Goal: Communication & Community: Answer question/provide support

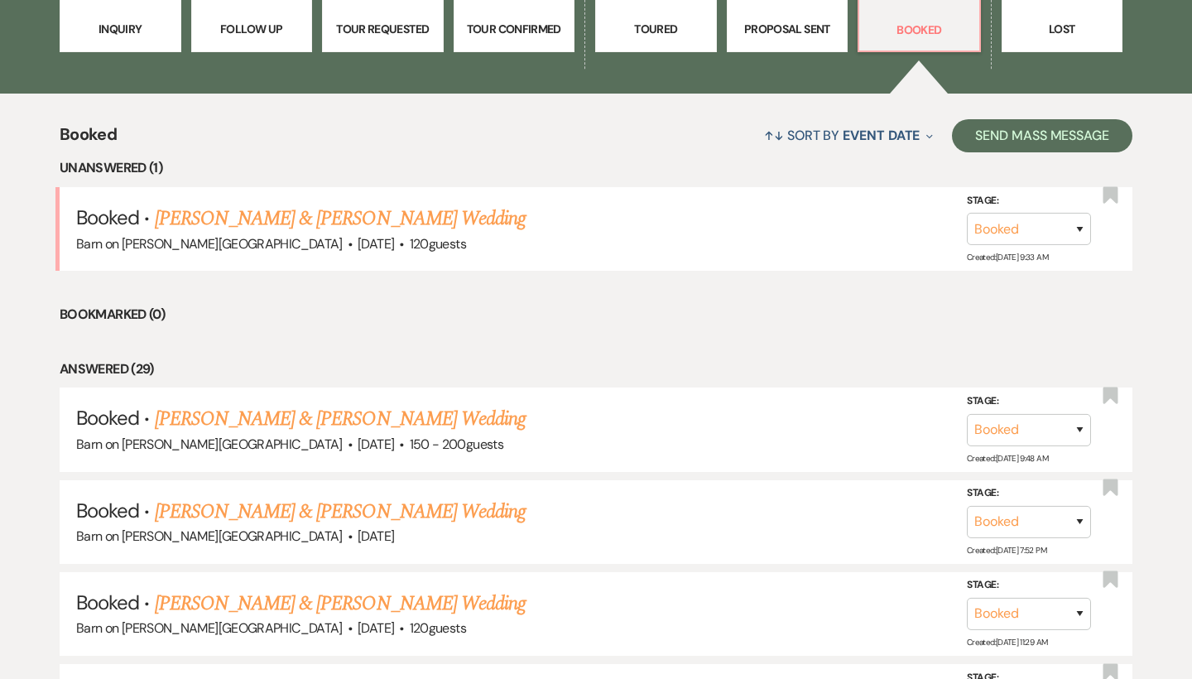
scroll to position [547, 0]
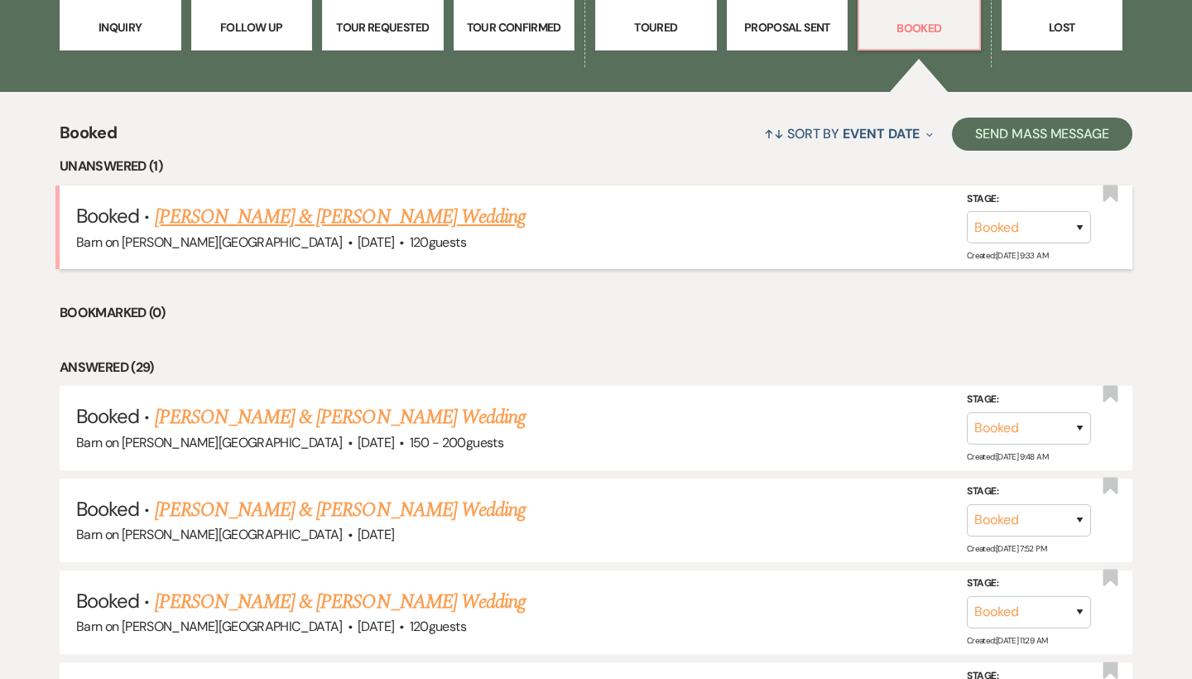
click at [440, 217] on link "[PERSON_NAME] & [PERSON_NAME] Wedding" at bounding box center [340, 217] width 371 height 30
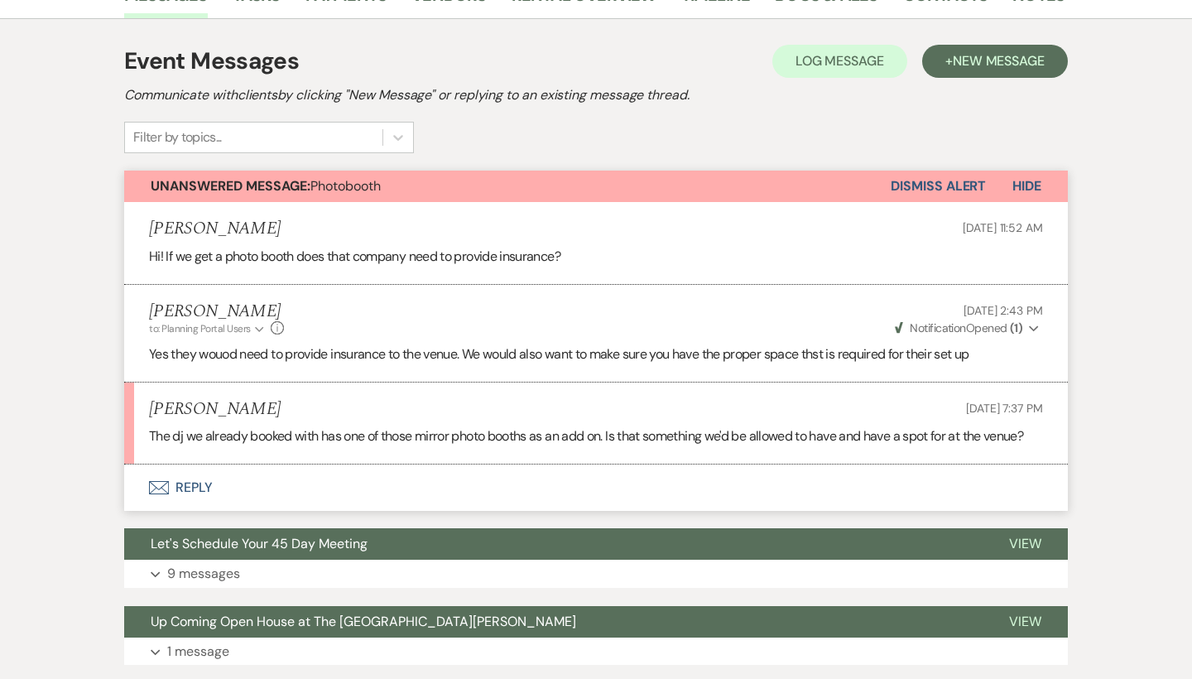
scroll to position [305, 0]
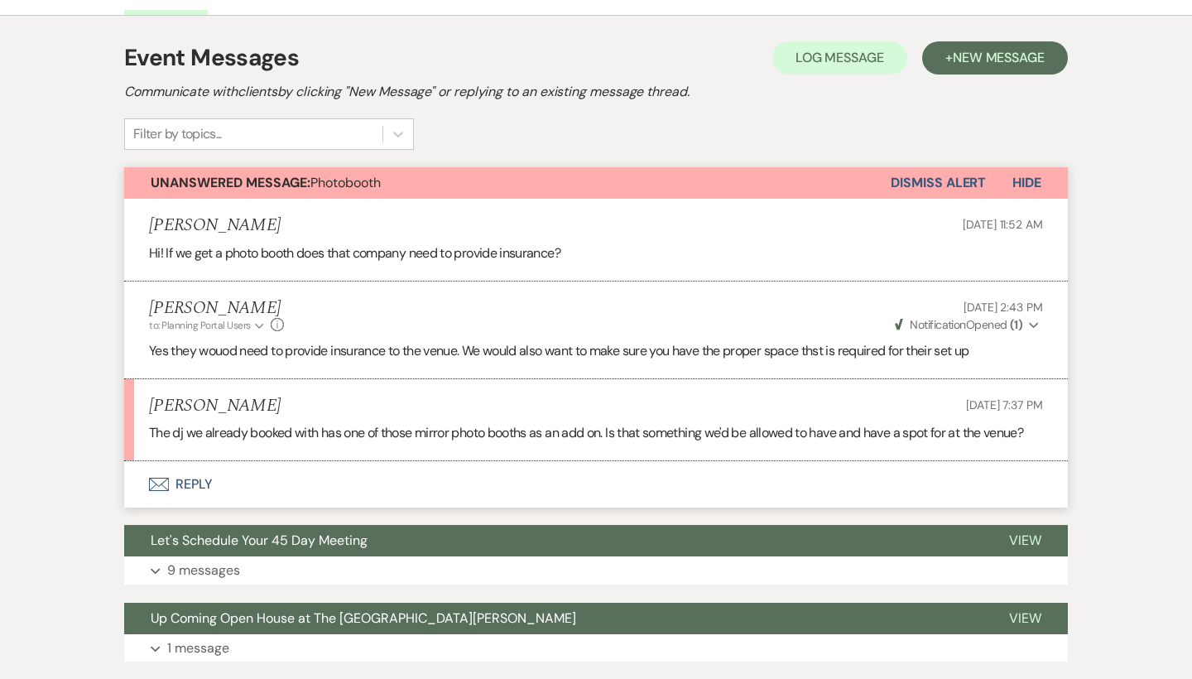
click at [210, 478] on button "Envelope Reply" at bounding box center [596, 484] width 944 height 46
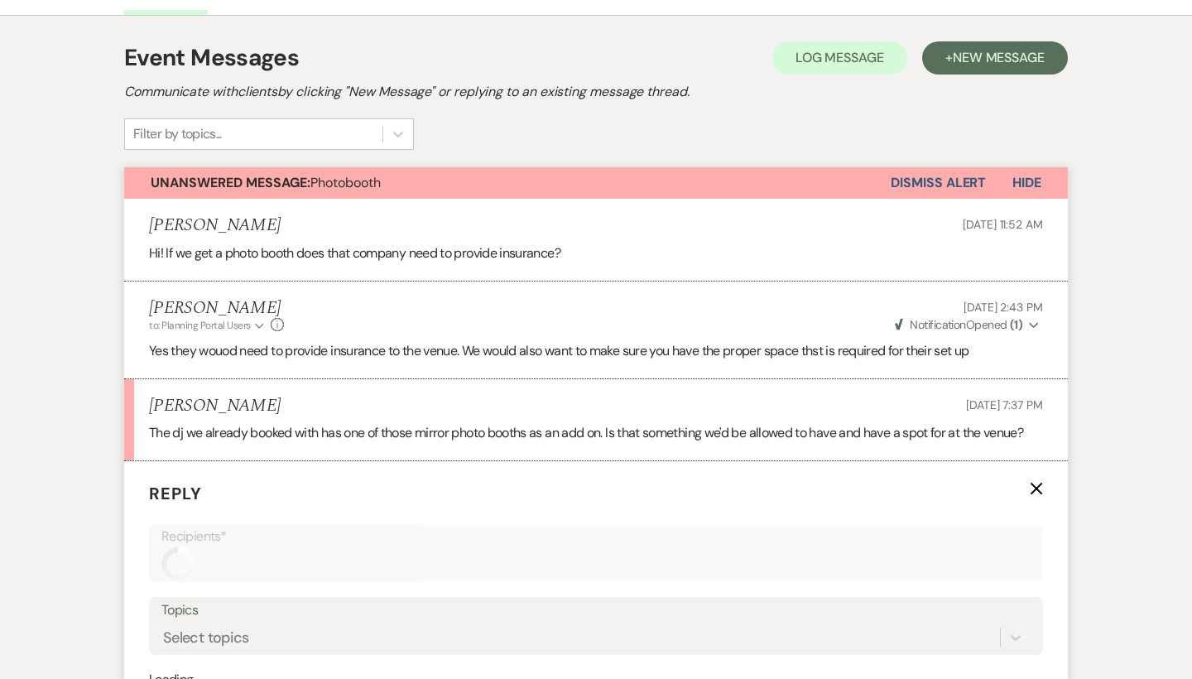
scroll to position [594, 0]
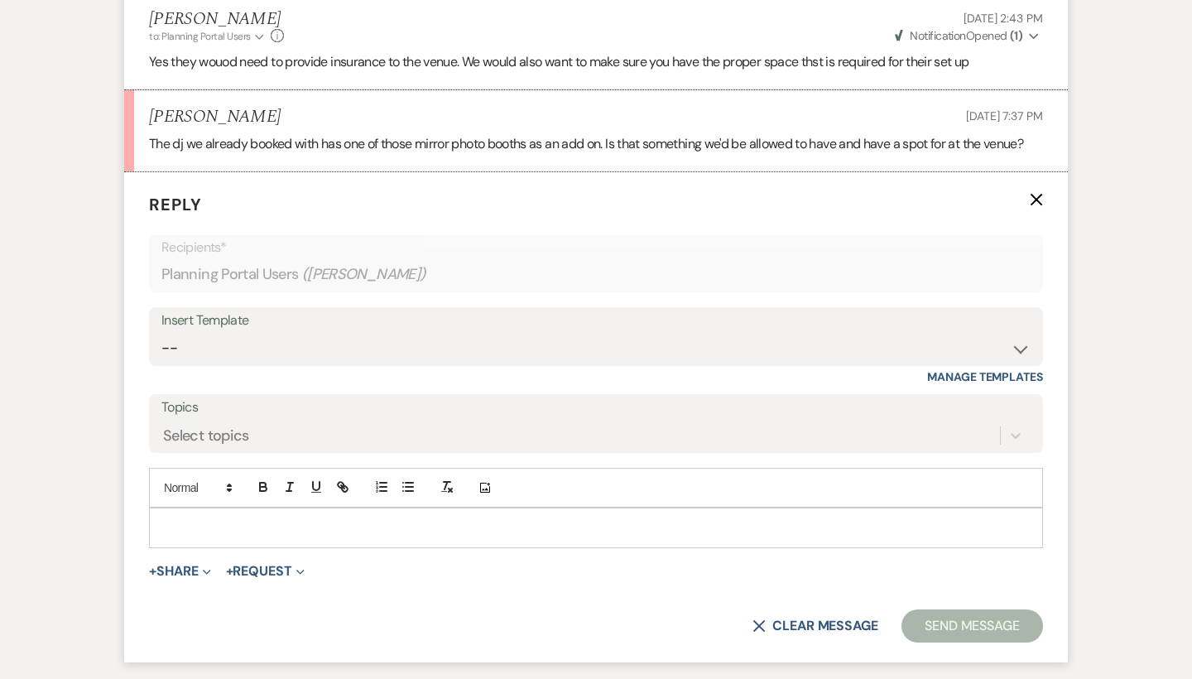
click at [238, 526] on p at bounding box center [595, 527] width 867 height 18
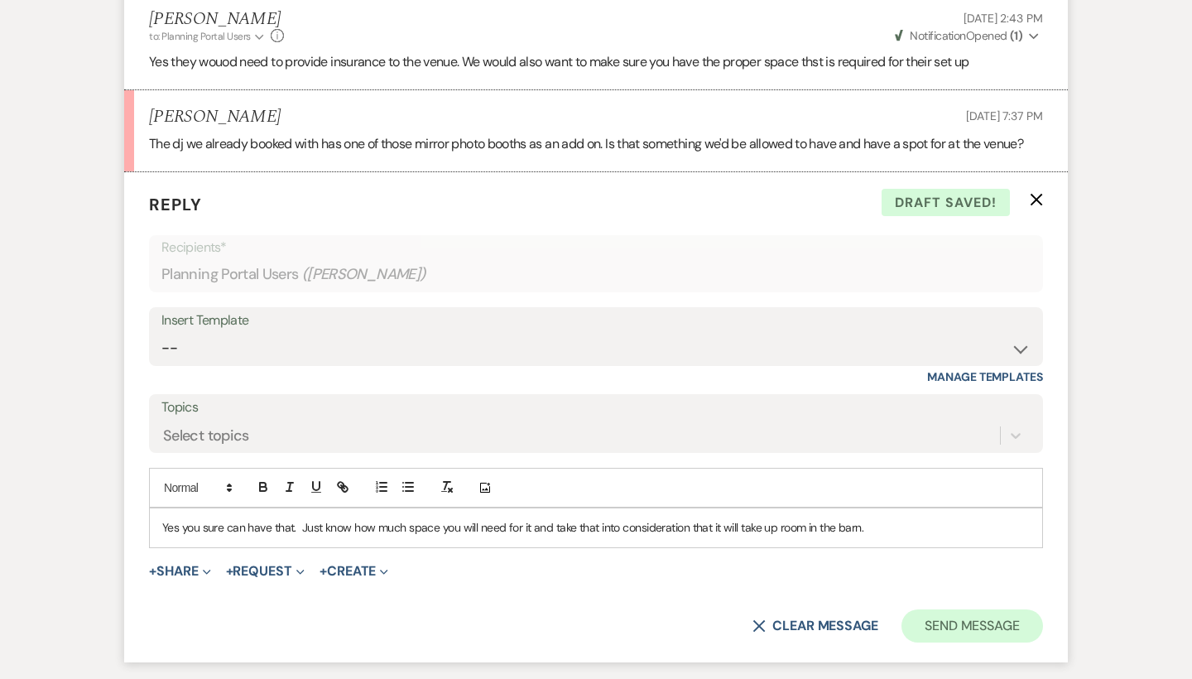
click at [939, 616] on button "Send Message" at bounding box center [972, 625] width 142 height 33
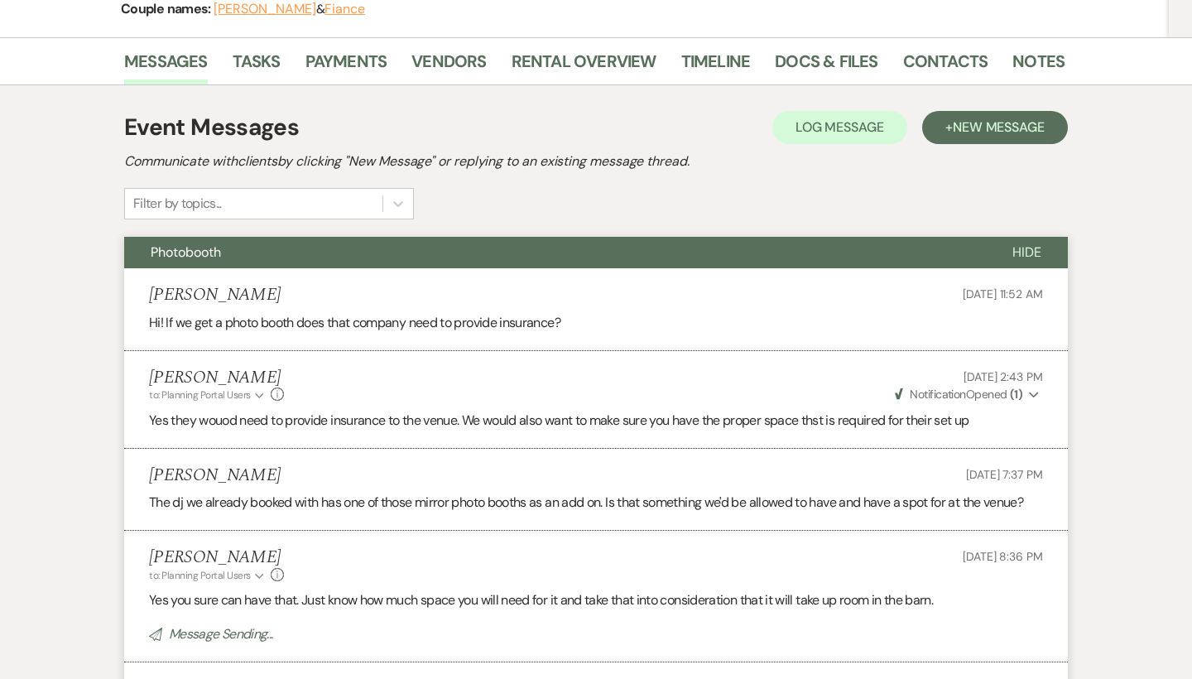
scroll to position [221, 0]
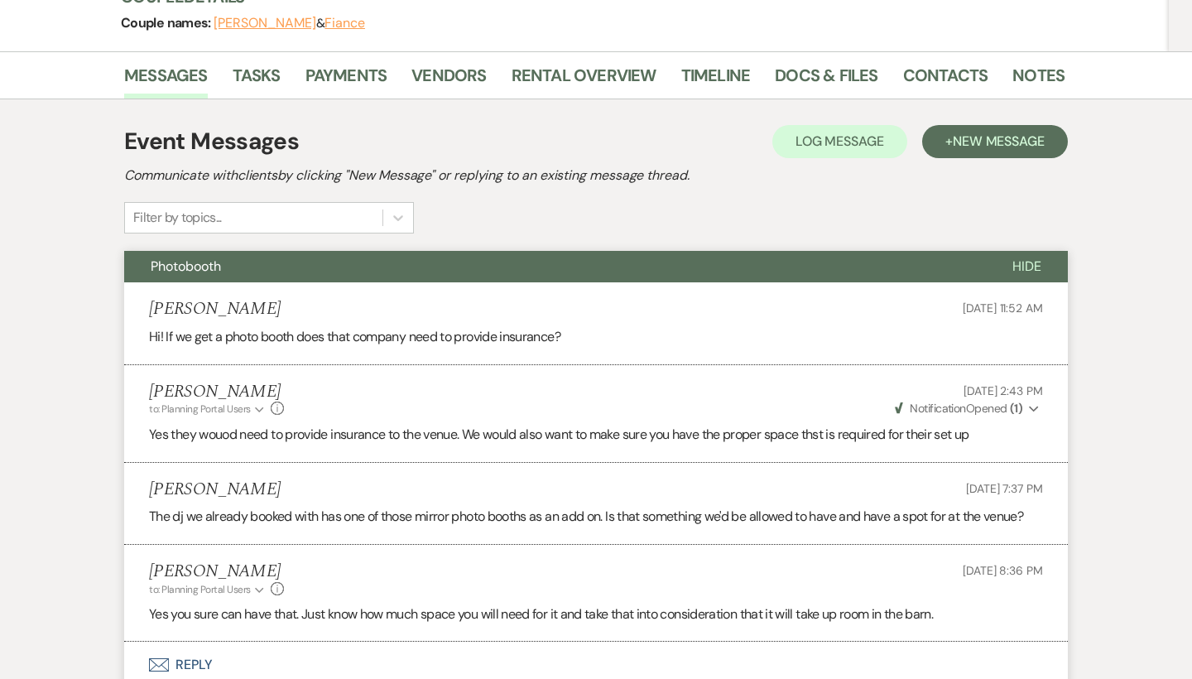
click at [1029, 263] on span "Hide" at bounding box center [1026, 265] width 29 height 17
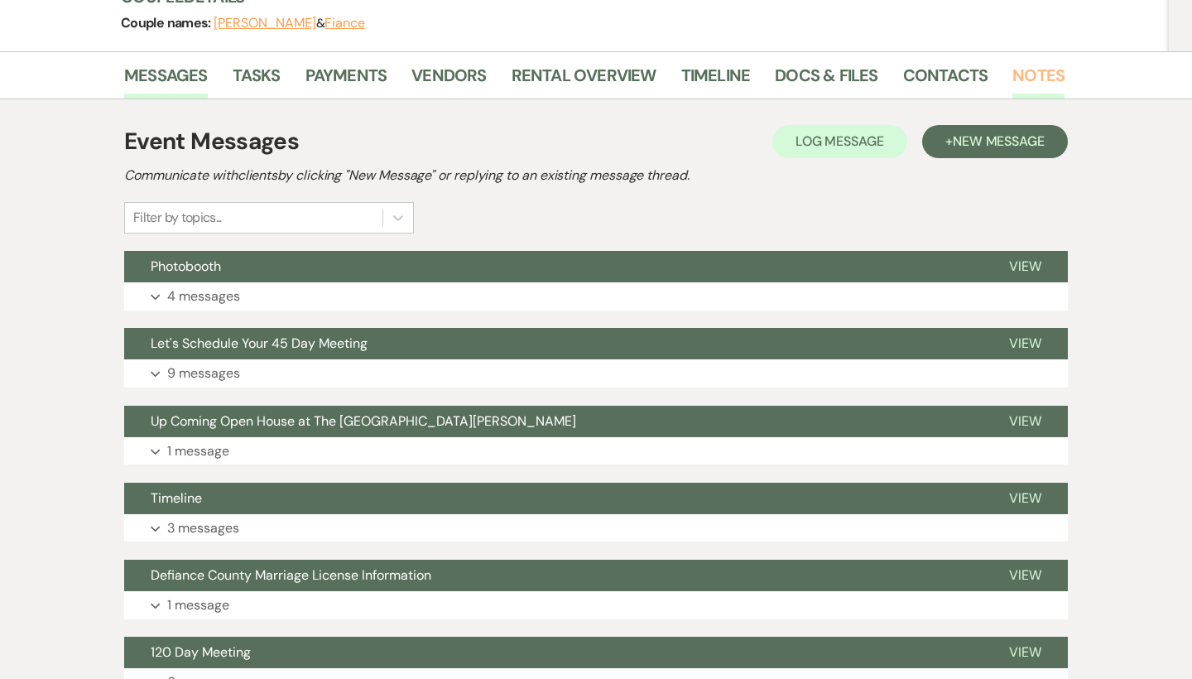
click at [1041, 72] on link "Notes" at bounding box center [1038, 80] width 52 height 36
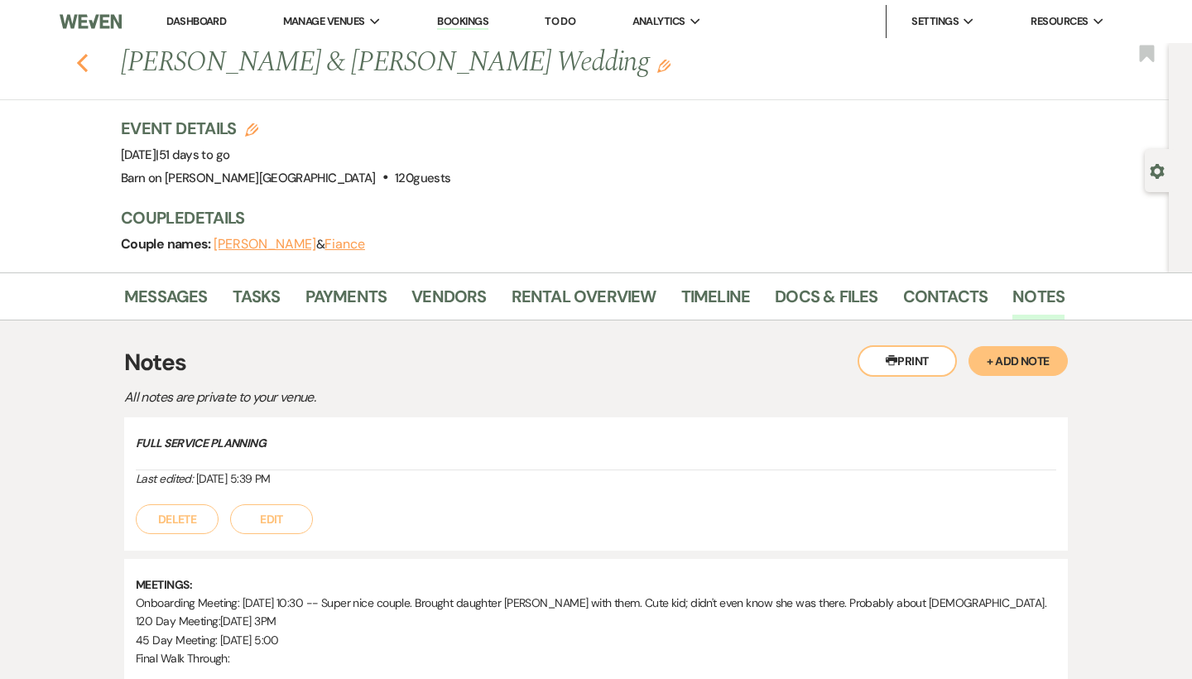
click at [83, 61] on icon "Previous" at bounding box center [82, 63] width 12 height 20
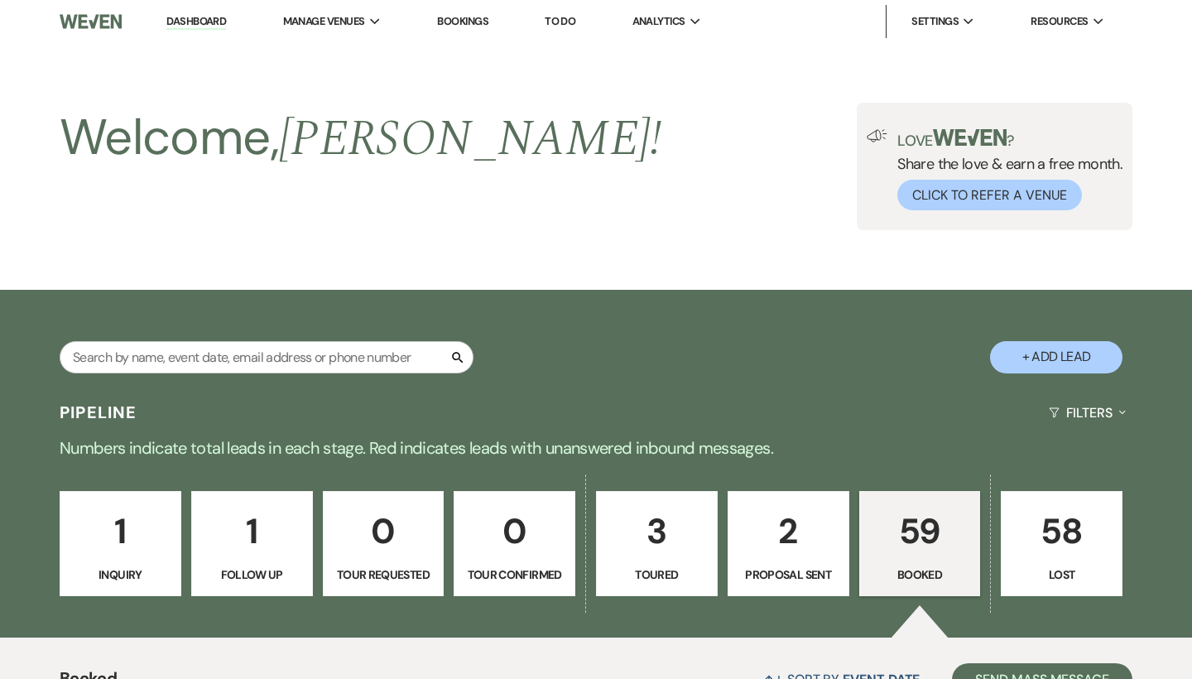
scroll to position [547, 0]
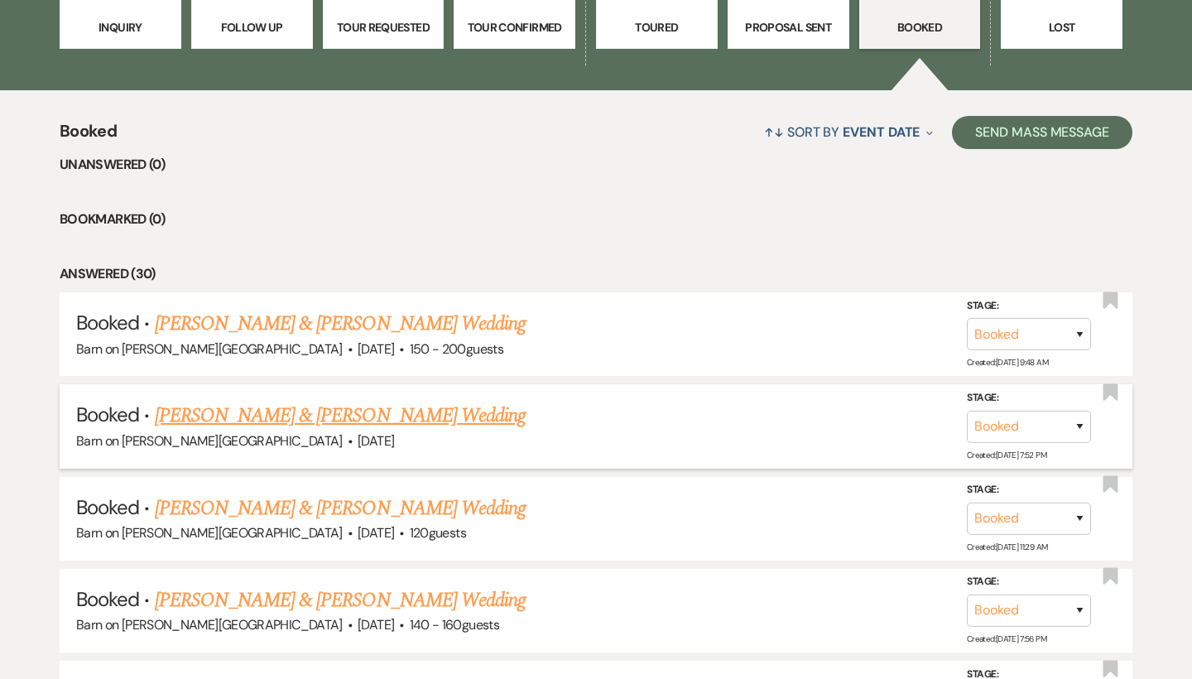
click at [318, 413] on link "[PERSON_NAME] & [PERSON_NAME] Wedding" at bounding box center [340, 416] width 371 height 30
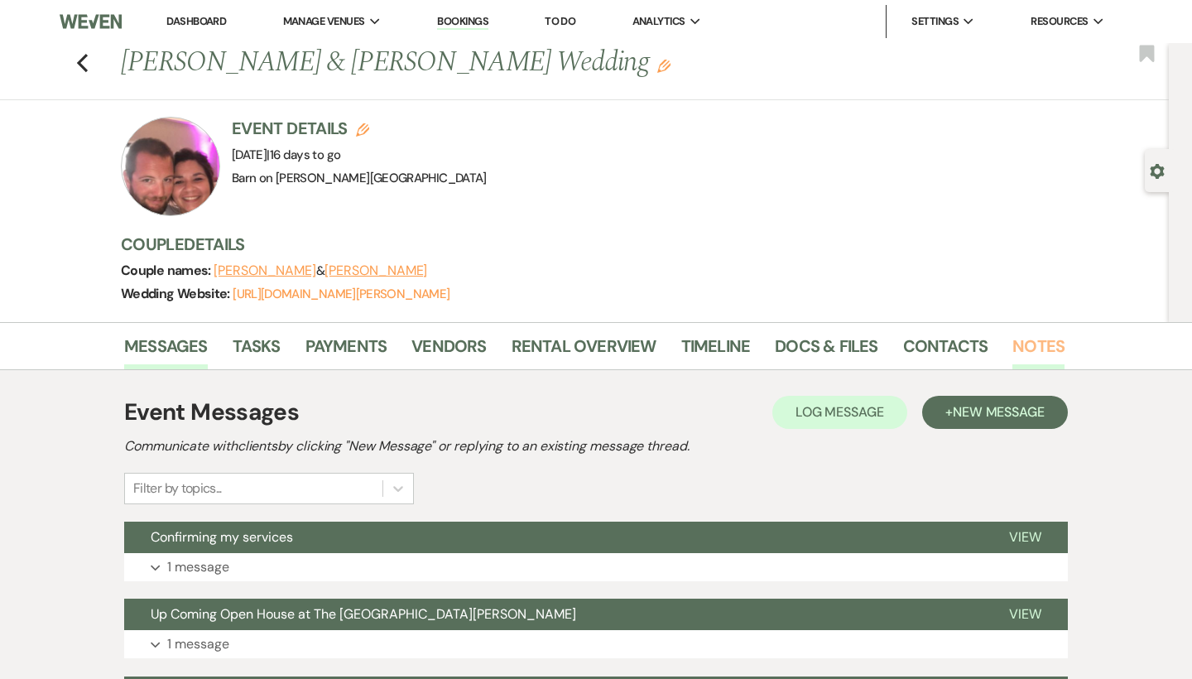
click at [1020, 343] on link "Notes" at bounding box center [1038, 351] width 52 height 36
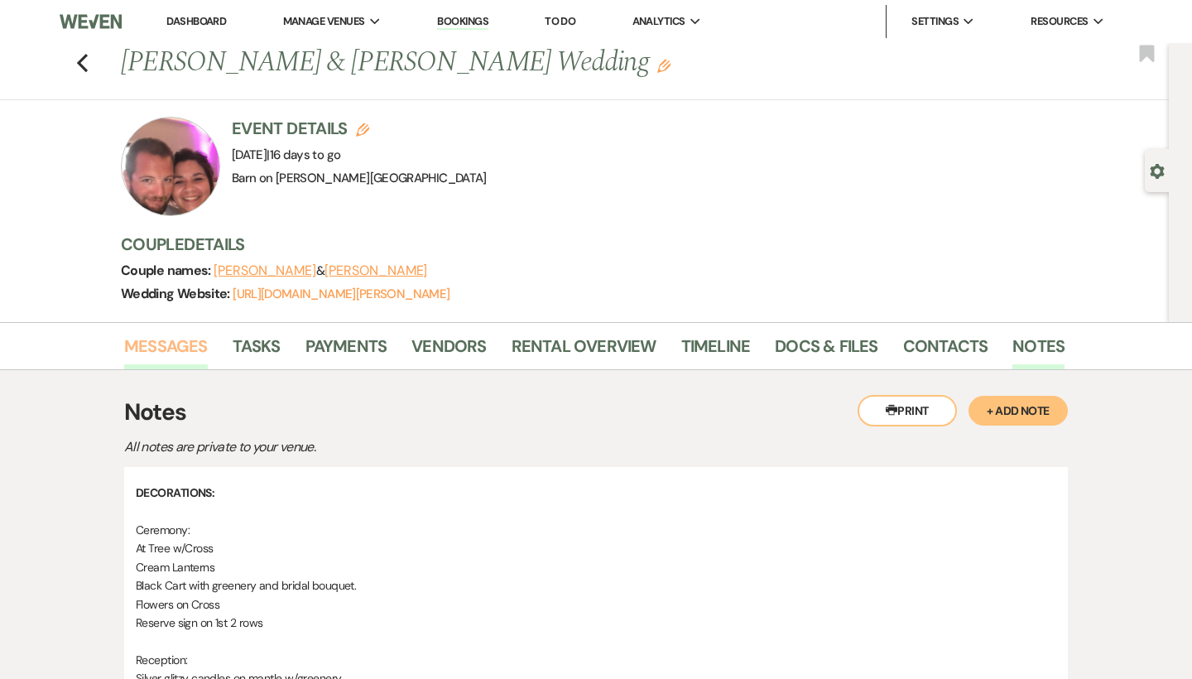
click at [177, 341] on link "Messages" at bounding box center [166, 351] width 84 height 36
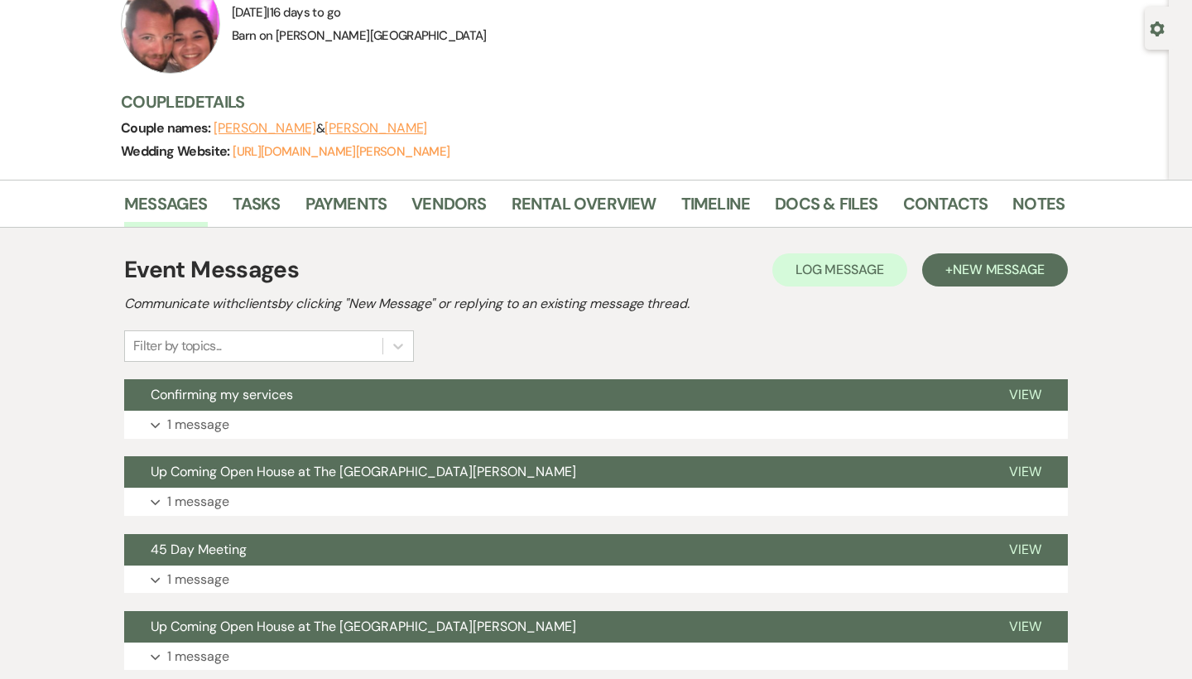
scroll to position [143, 0]
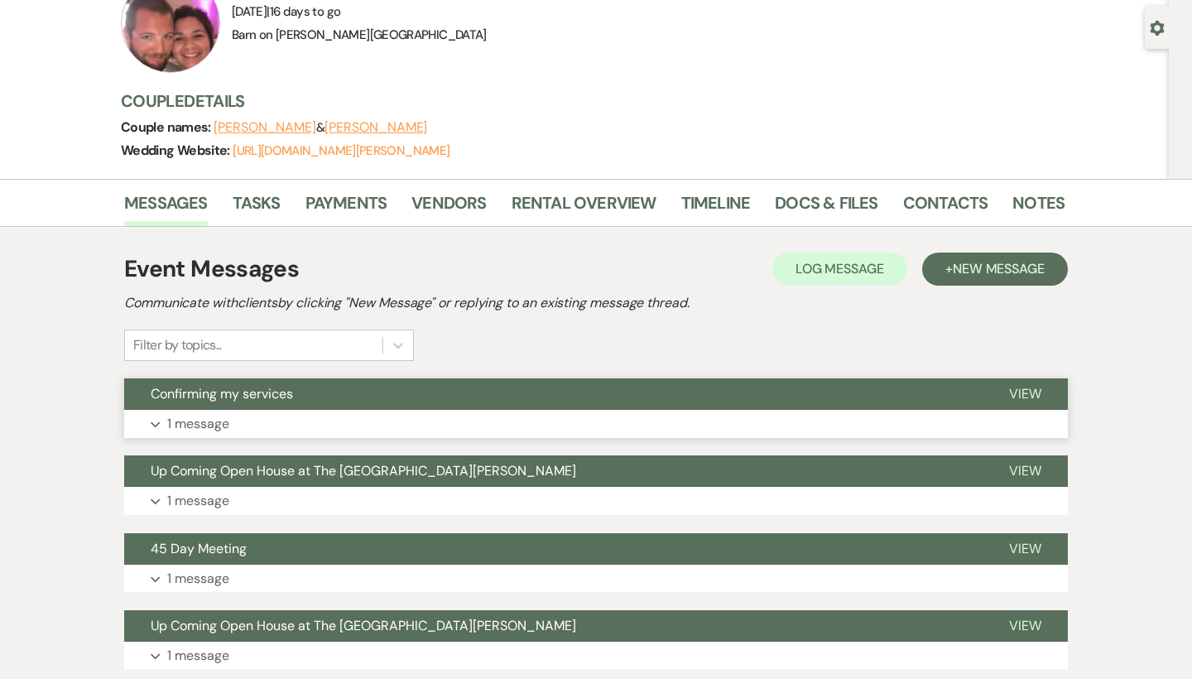
click at [199, 422] on p "1 message" at bounding box center [198, 424] width 62 height 22
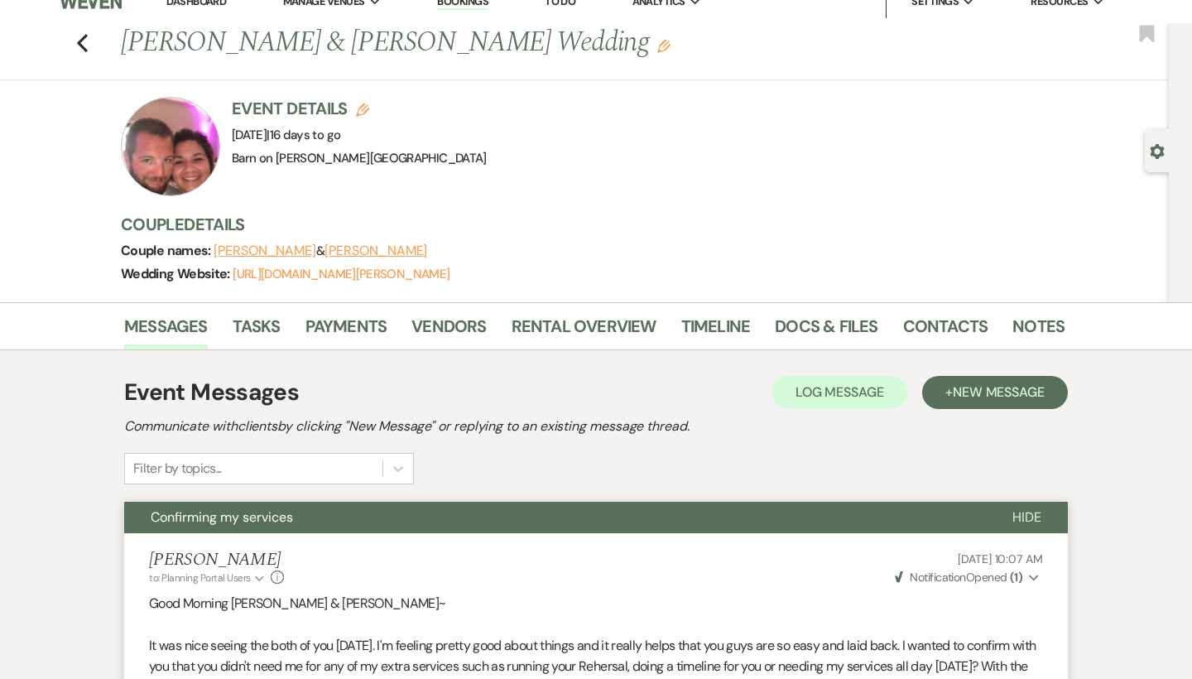
scroll to position [0, 0]
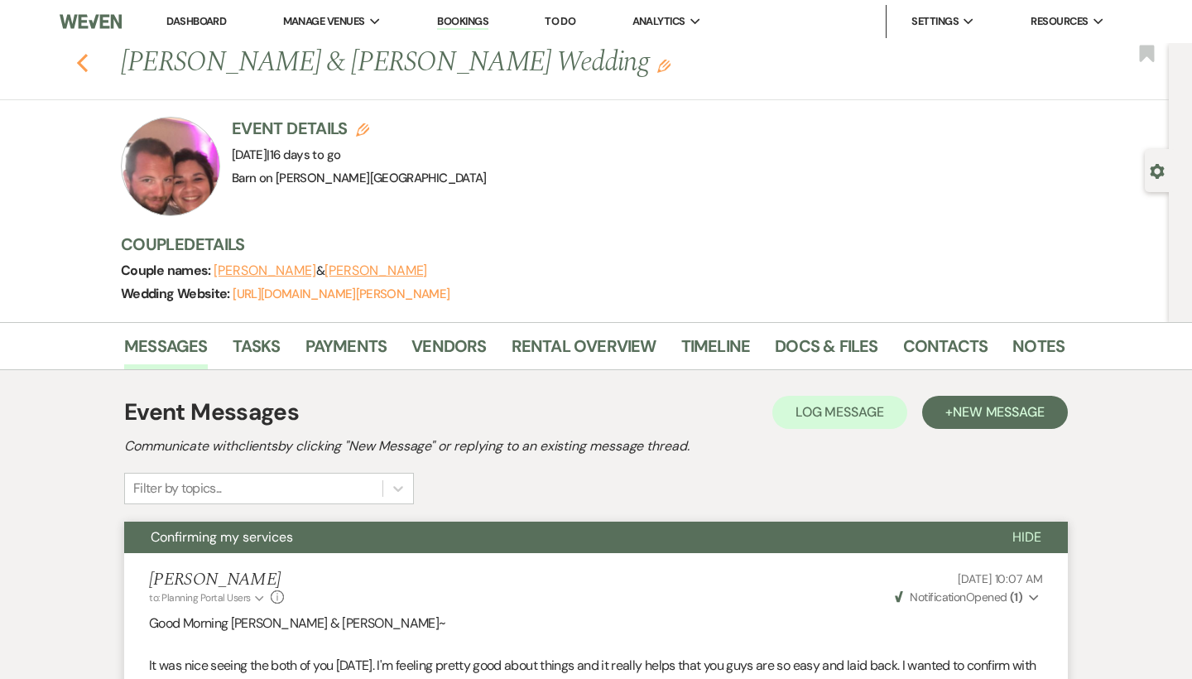
click at [82, 66] on use "button" at bounding box center [82, 63] width 11 height 18
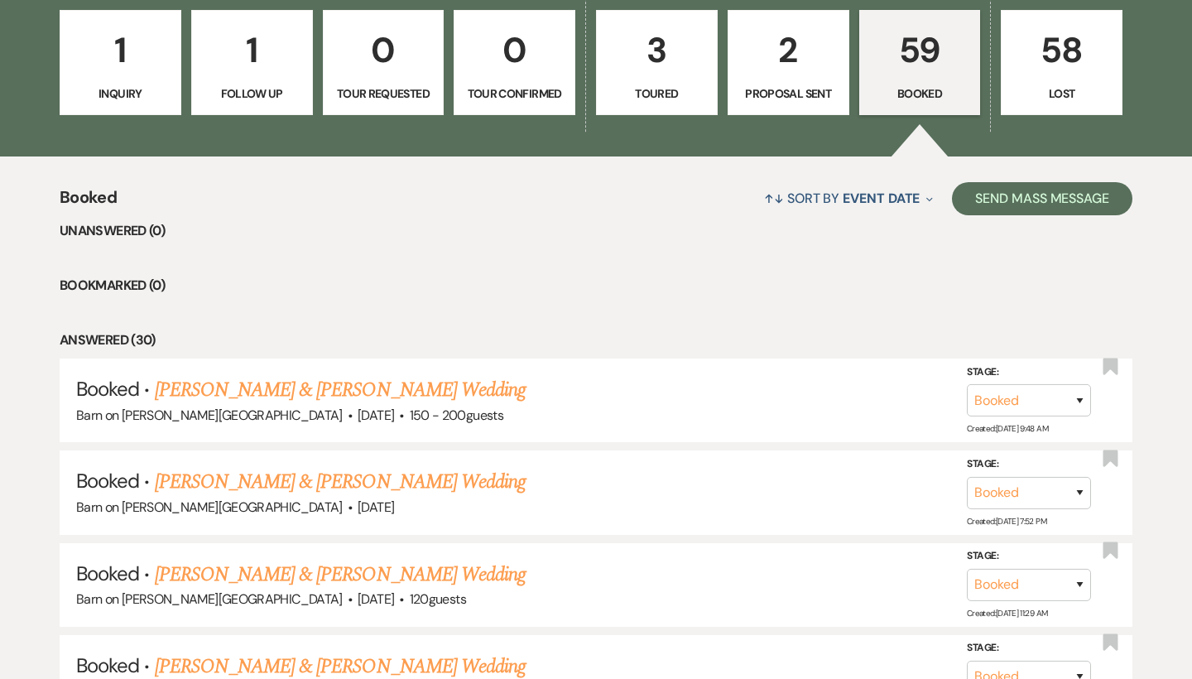
scroll to position [493, 0]
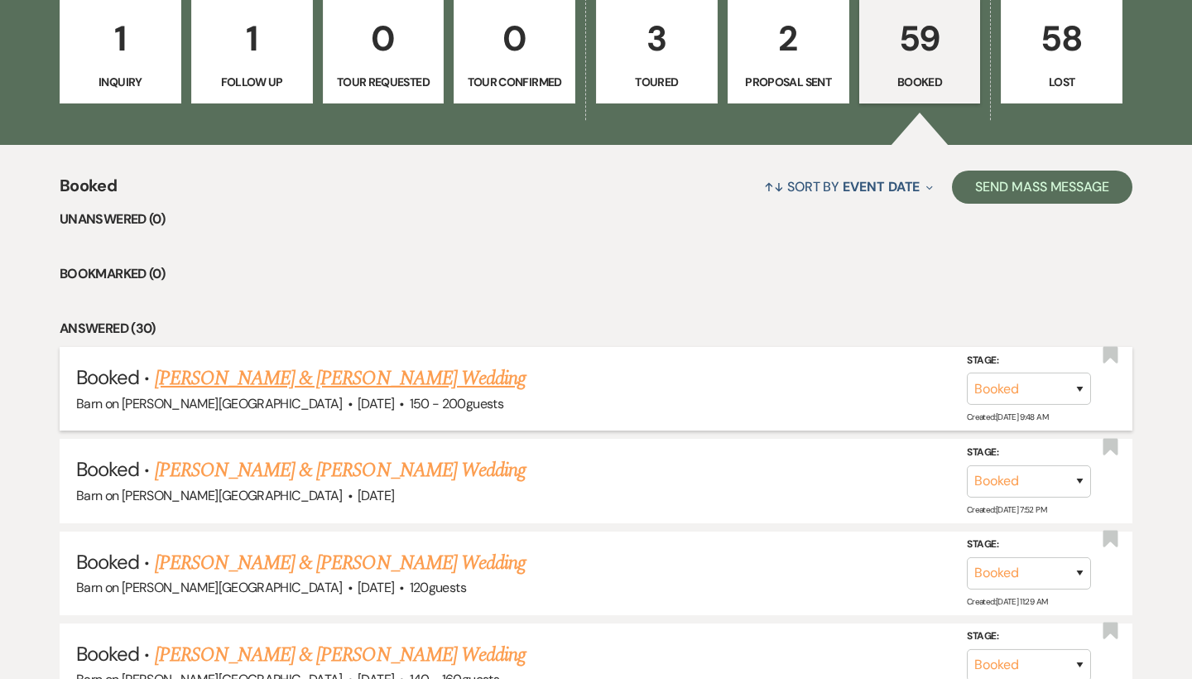
click at [231, 373] on link "[PERSON_NAME] & [PERSON_NAME] Wedding" at bounding box center [340, 378] width 371 height 30
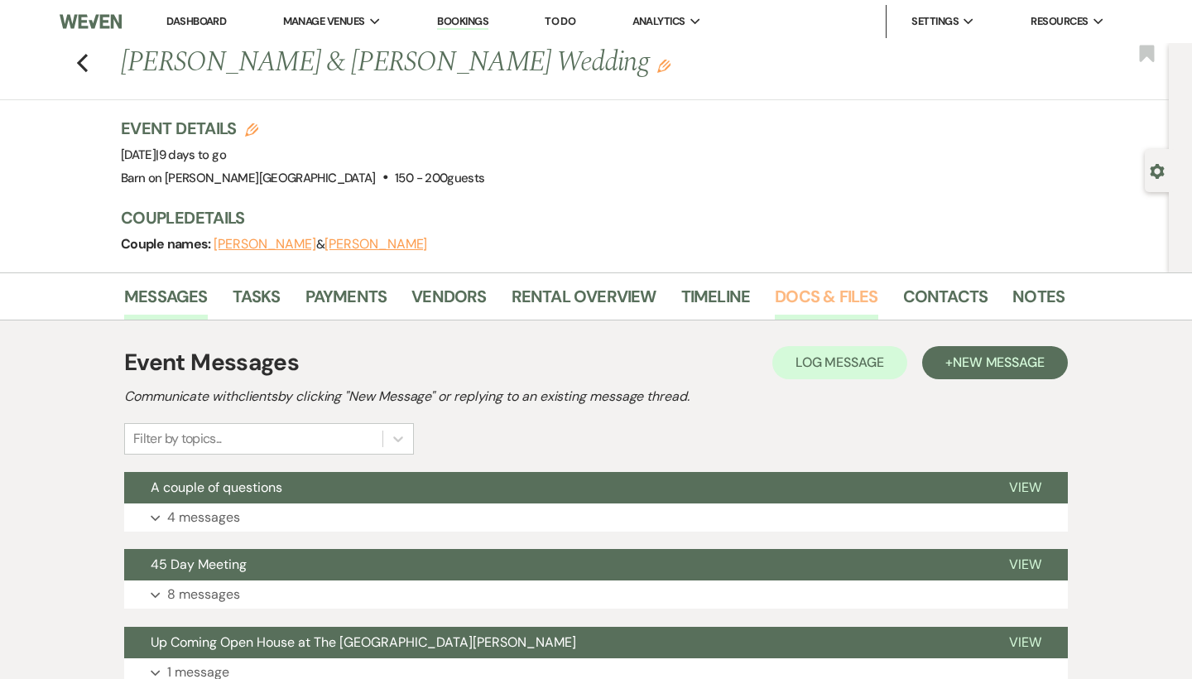
click at [805, 300] on link "Docs & Files" at bounding box center [826, 301] width 103 height 36
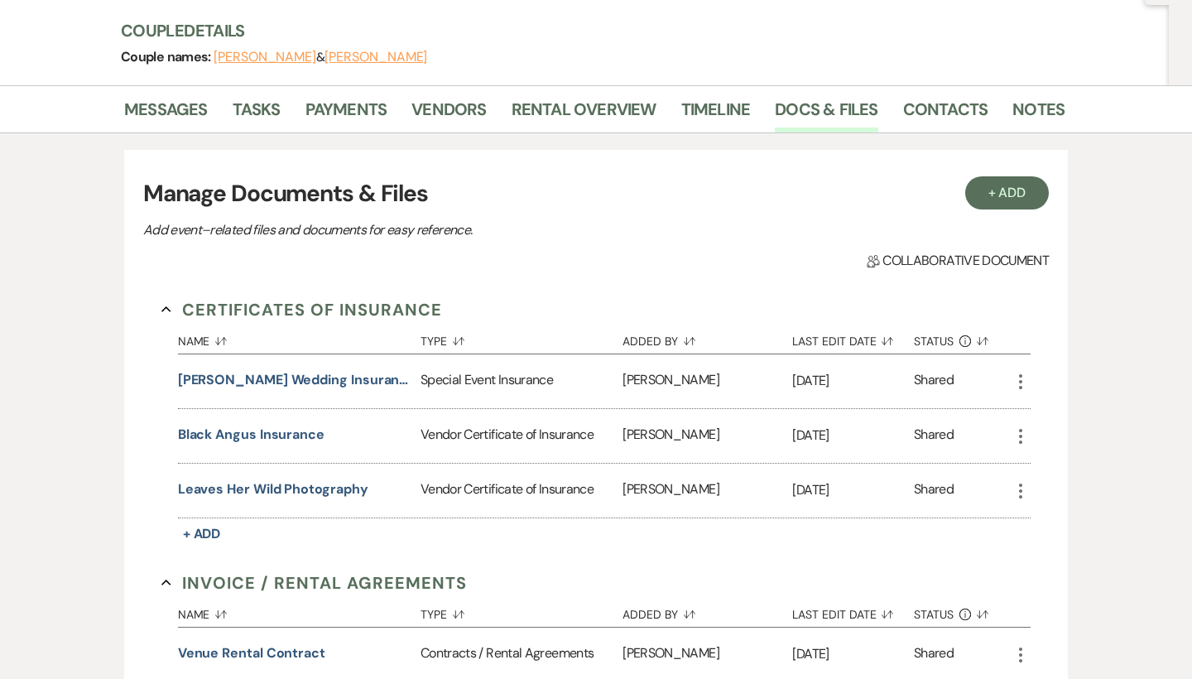
scroll to position [206, 0]
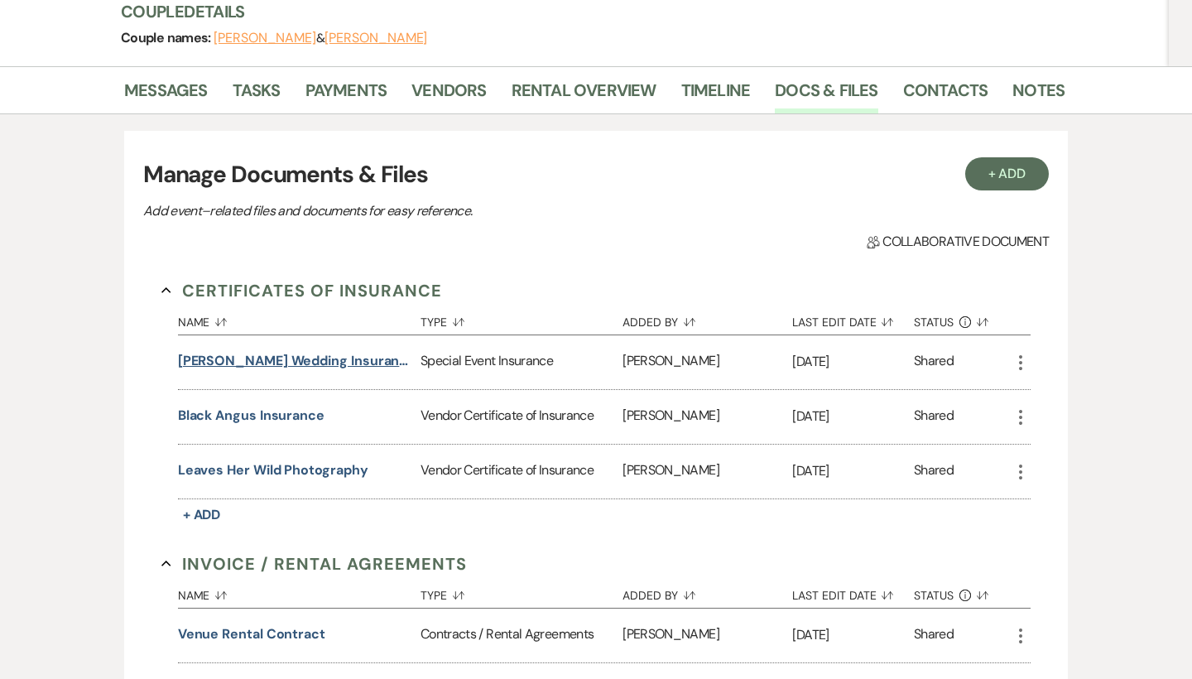
click at [321, 363] on button "[PERSON_NAME] wedding insurance" at bounding box center [296, 361] width 236 height 20
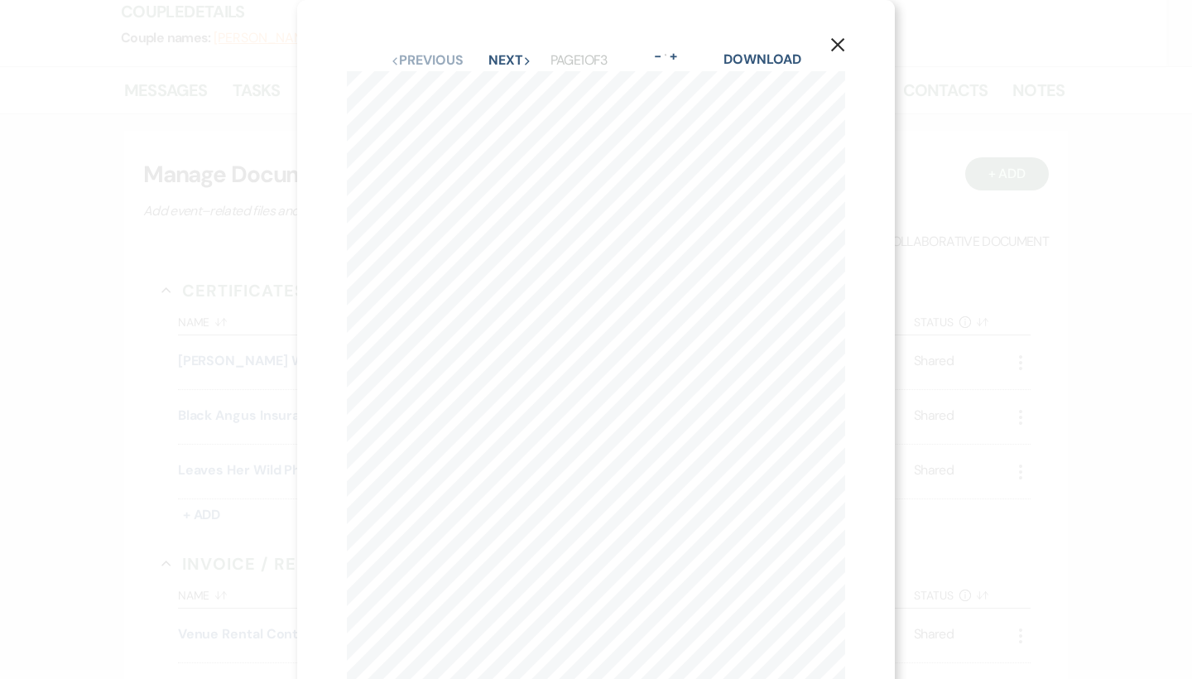
click at [839, 48] on icon "X" at bounding box center [837, 44] width 15 height 15
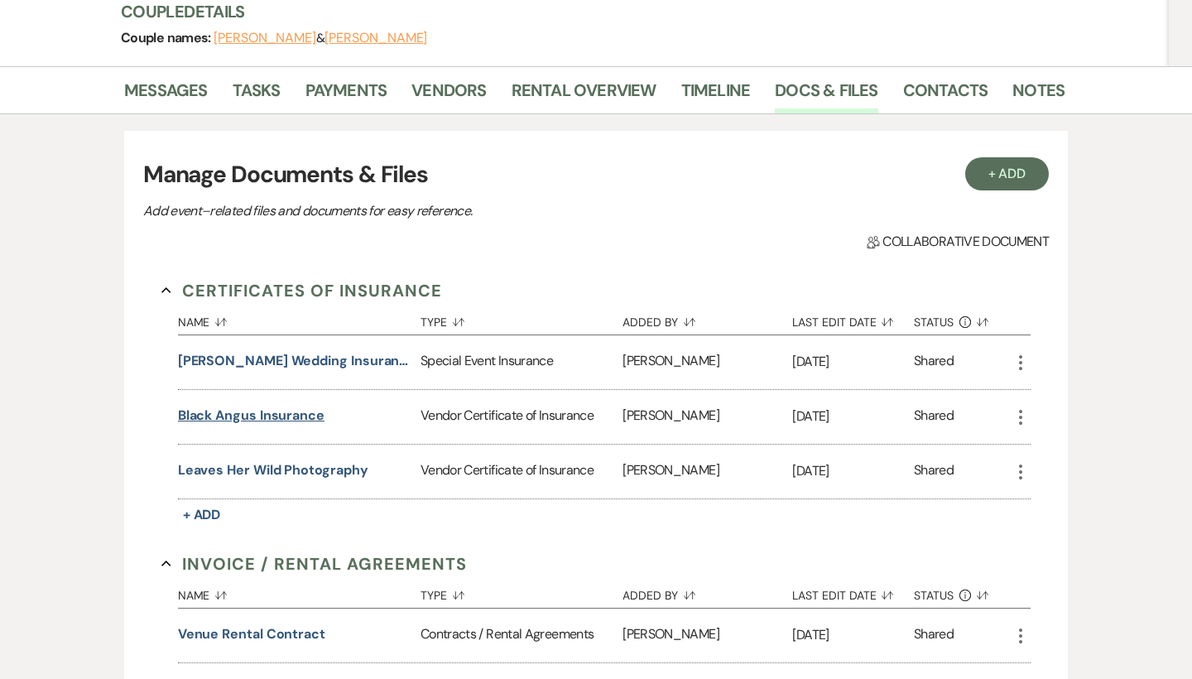
click at [307, 415] on button "Black angus insurance" at bounding box center [251, 416] width 147 height 20
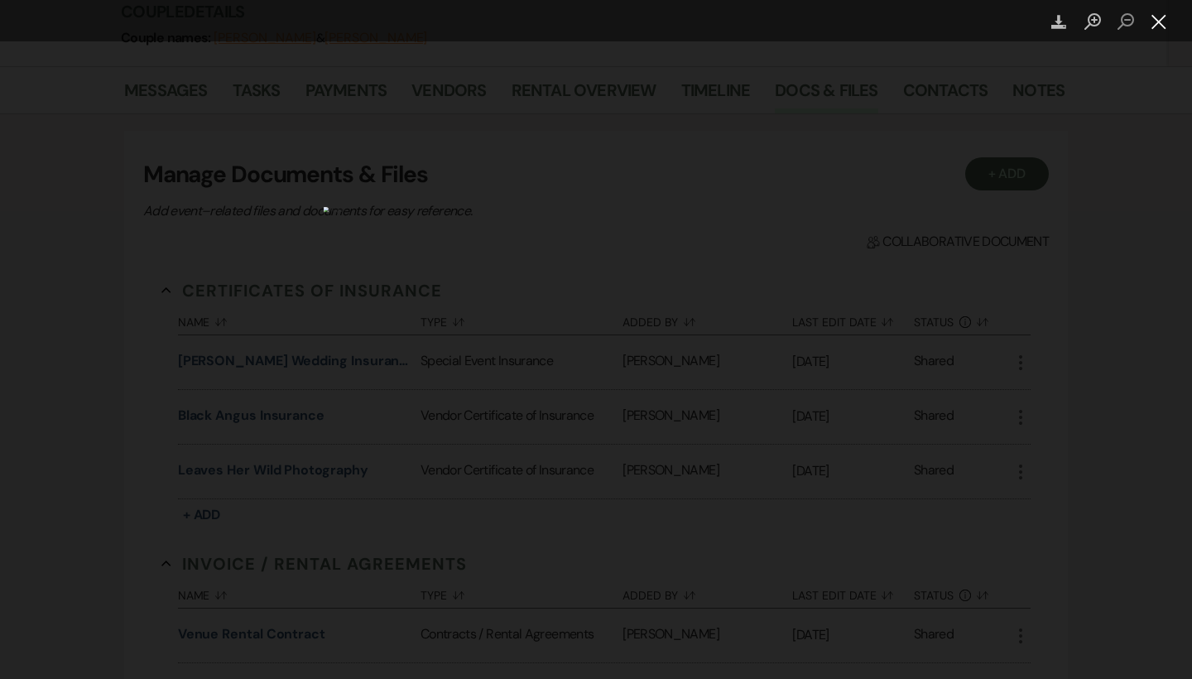
click at [1165, 22] on button "Close lightbox" at bounding box center [1158, 21] width 33 height 29
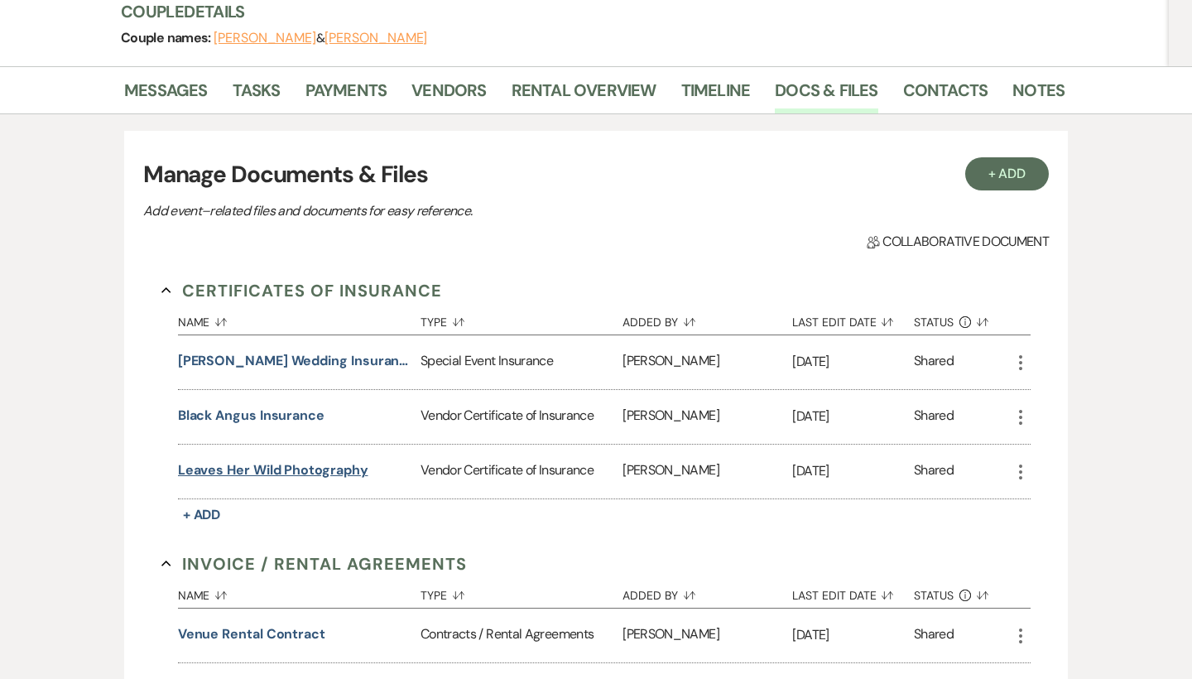
click at [309, 473] on button "Leaves her wild photography" at bounding box center [273, 470] width 190 height 20
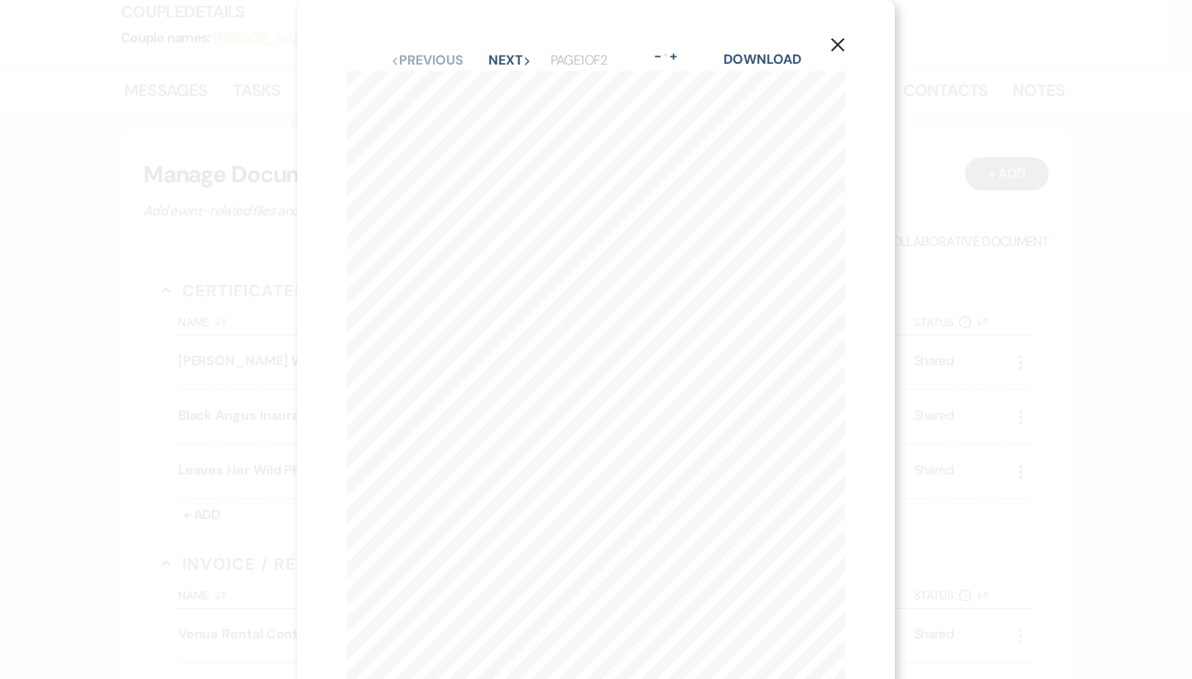
click at [844, 39] on icon "X" at bounding box center [837, 44] width 15 height 15
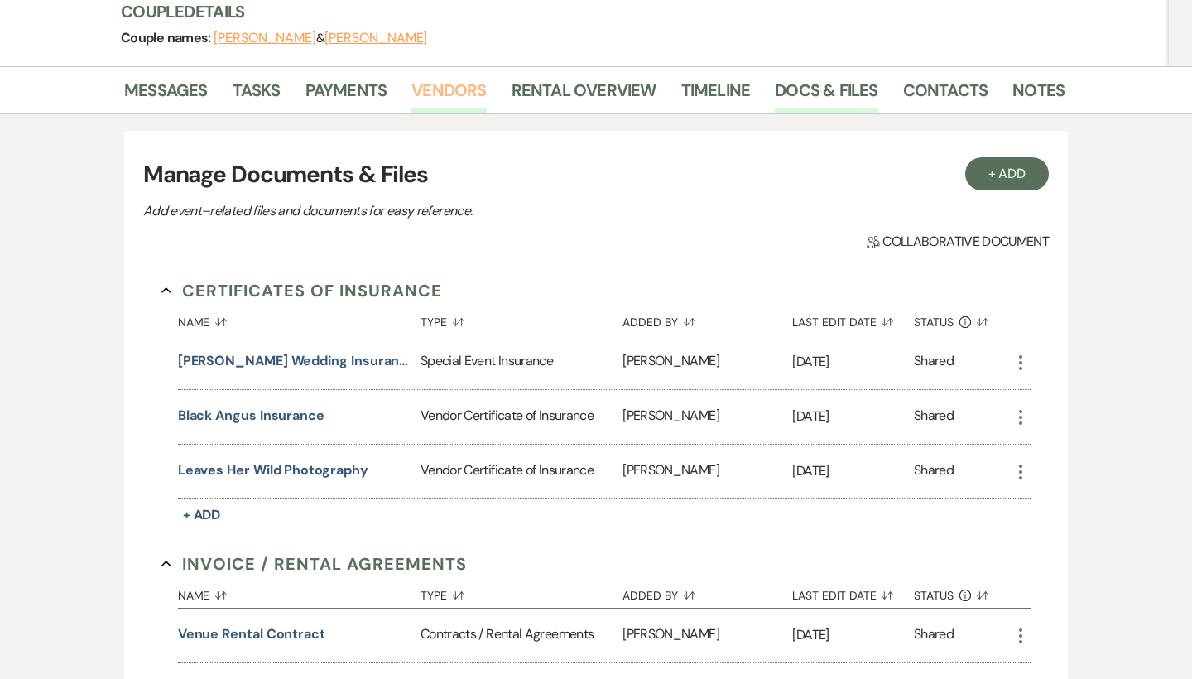
click at [450, 91] on link "Vendors" at bounding box center [448, 95] width 74 height 36
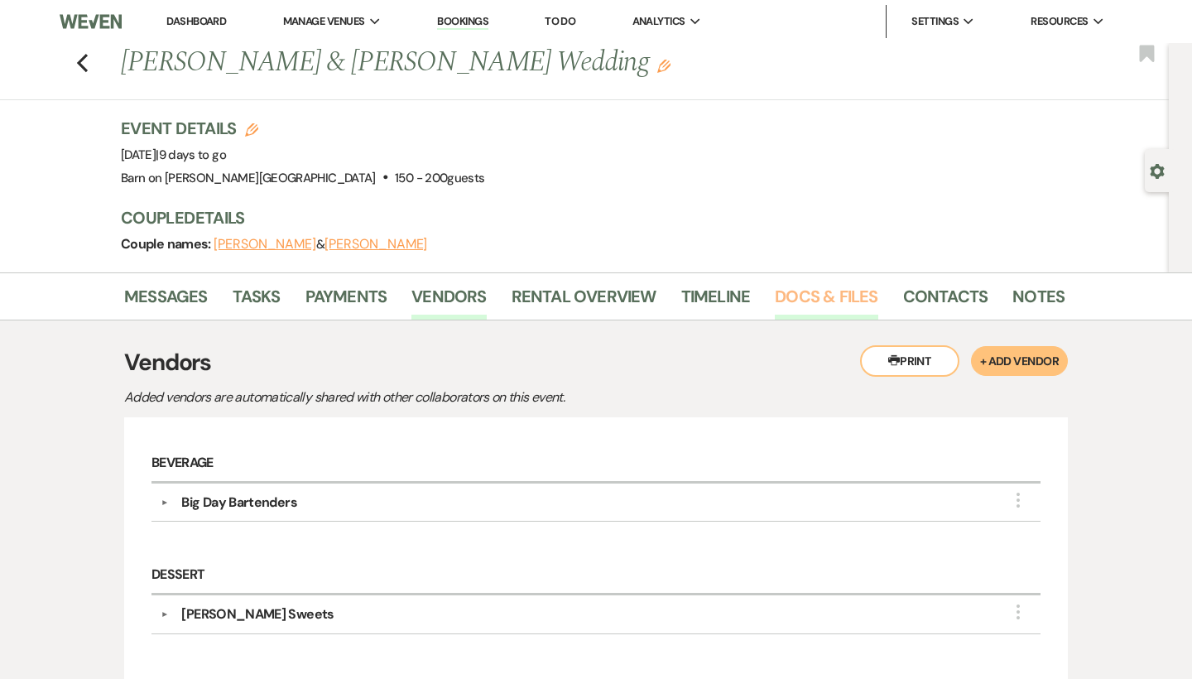
click at [834, 295] on link "Docs & Files" at bounding box center [826, 301] width 103 height 36
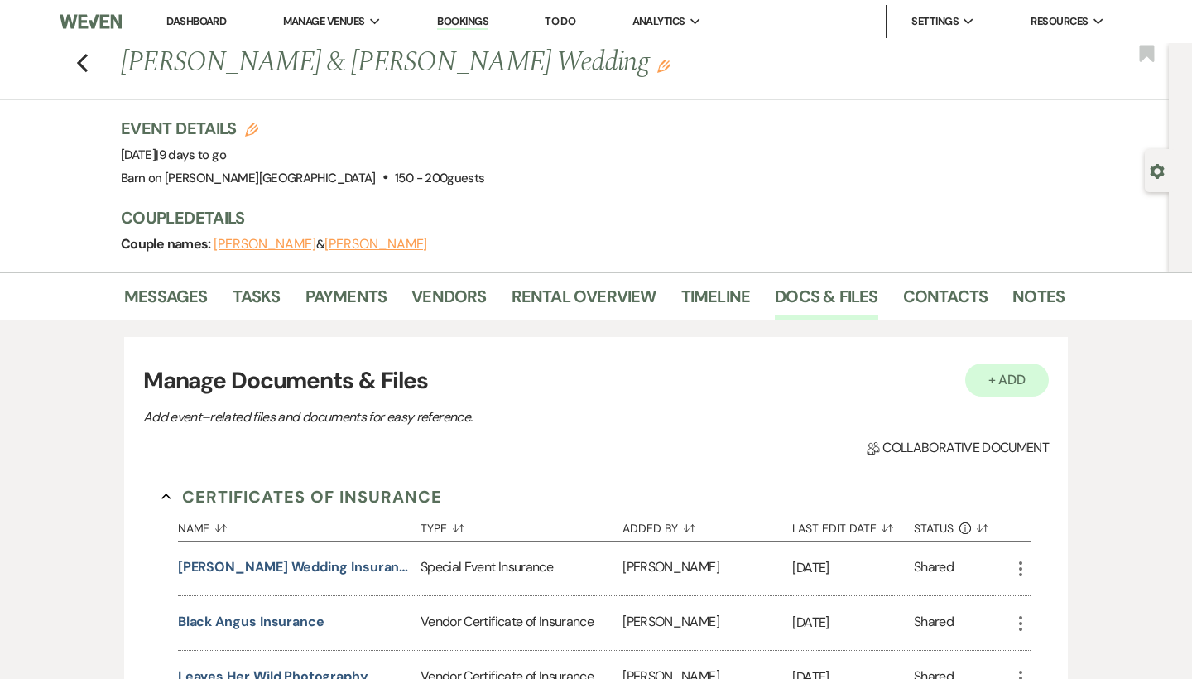
click at [1014, 385] on button "+ Add" at bounding box center [1007, 379] width 84 height 33
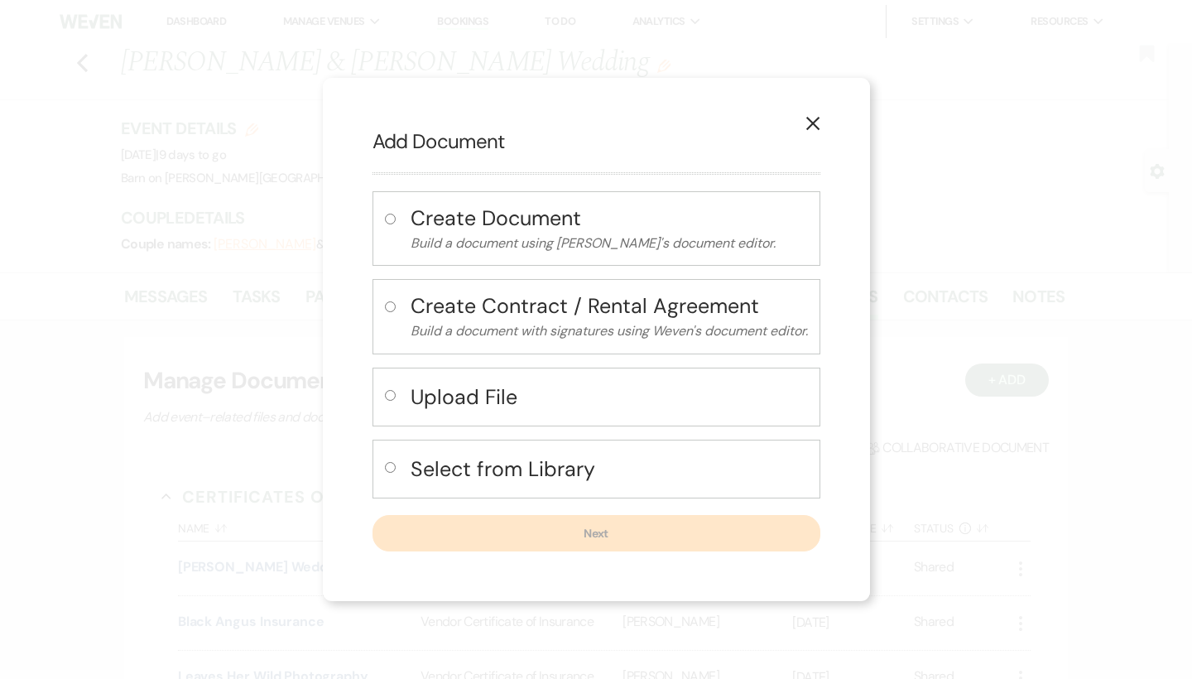
click at [387, 392] on input "radio" at bounding box center [390, 395] width 11 height 11
radio input "true"
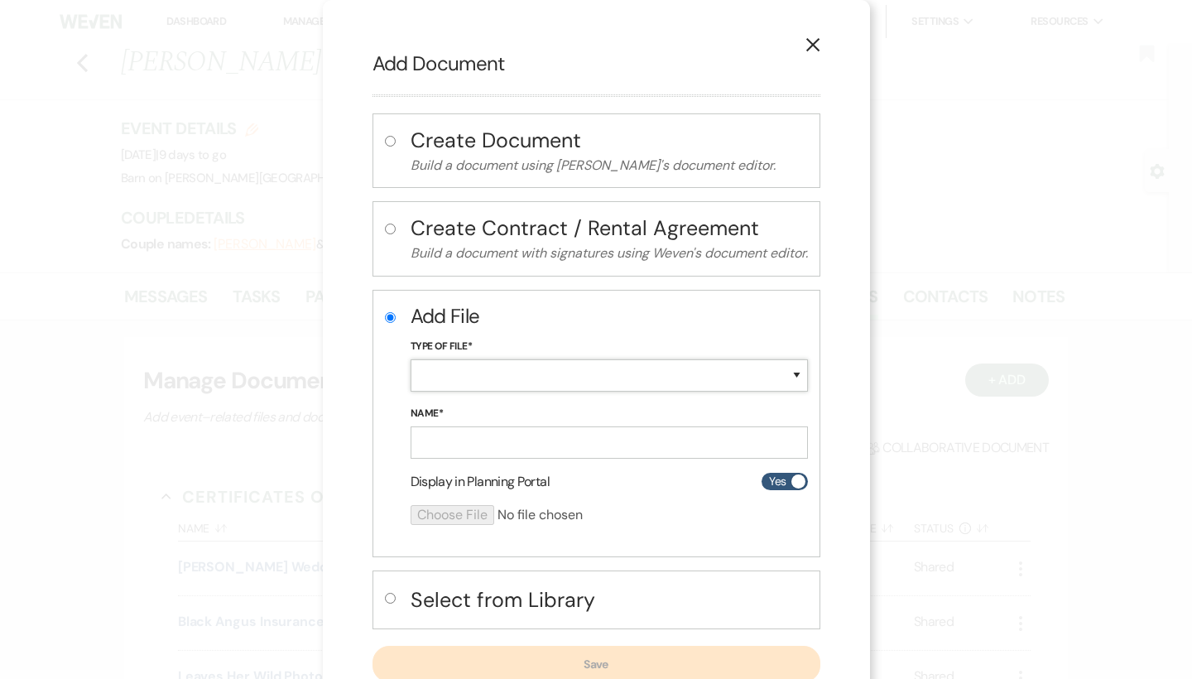
select select "18"
click at [474, 442] on input "Name*" at bounding box center [609, 442] width 397 height 32
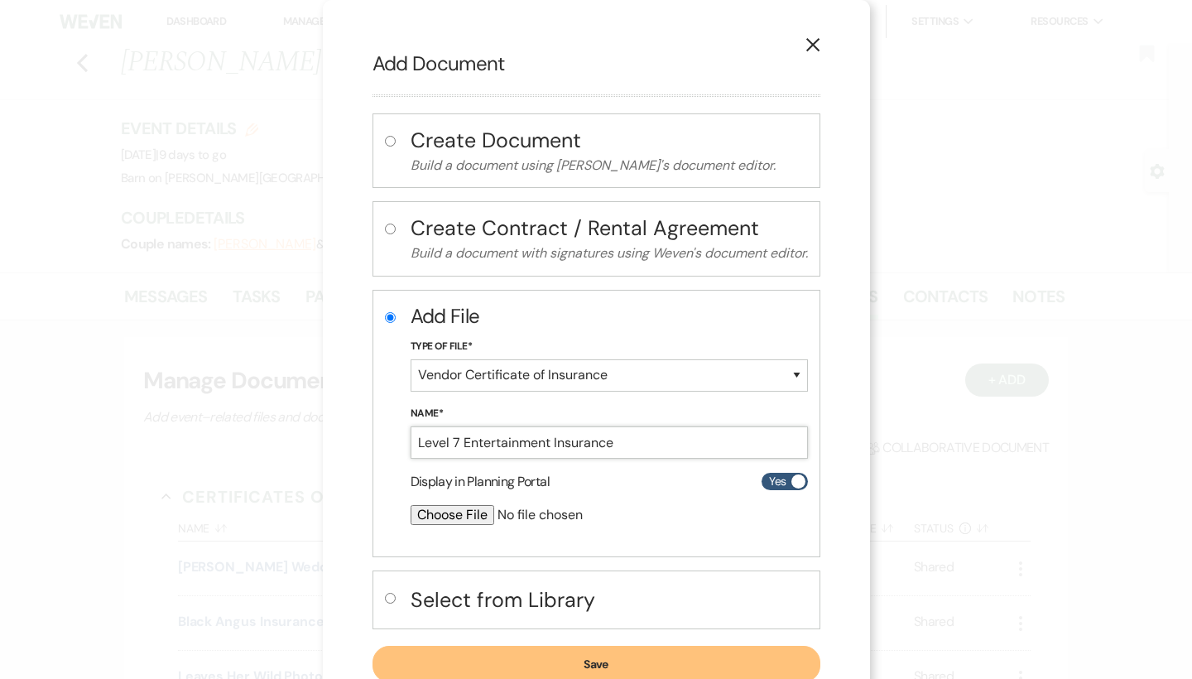
type input "Level 7 Entertainment Insurance"
click at [449, 512] on input "file" at bounding box center [566, 515] width 310 height 20
type input "C:\fakepath\Level 7 Entertainment Insurance.jpeg"
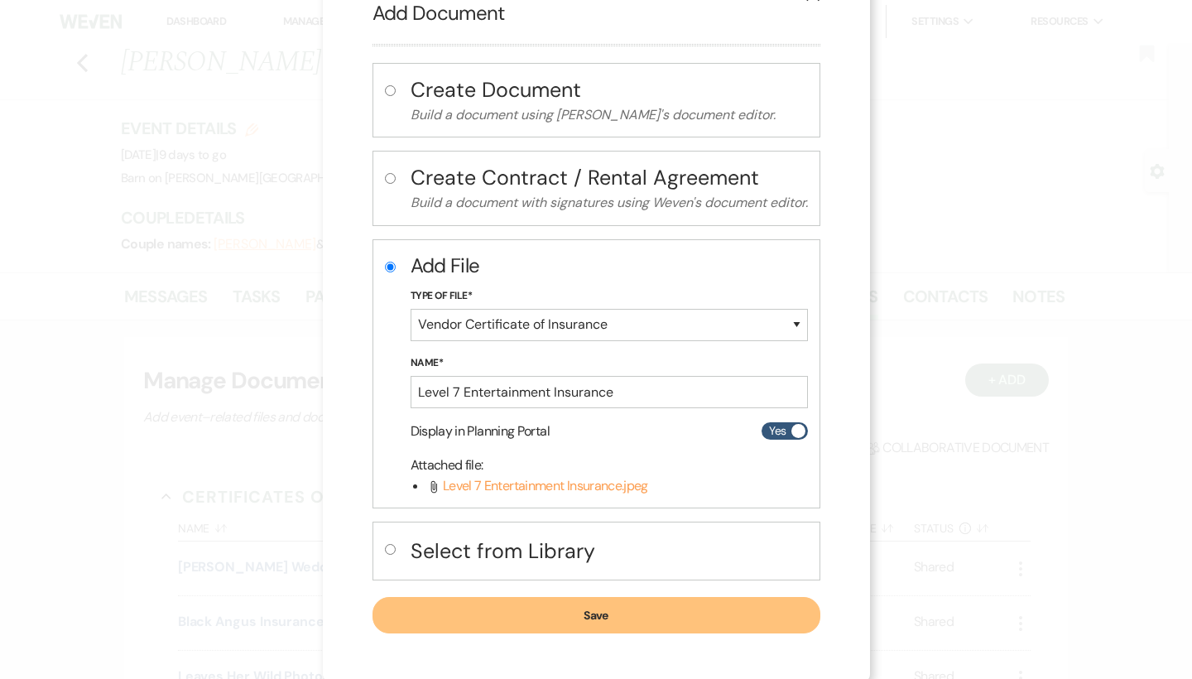
scroll to position [54, 0]
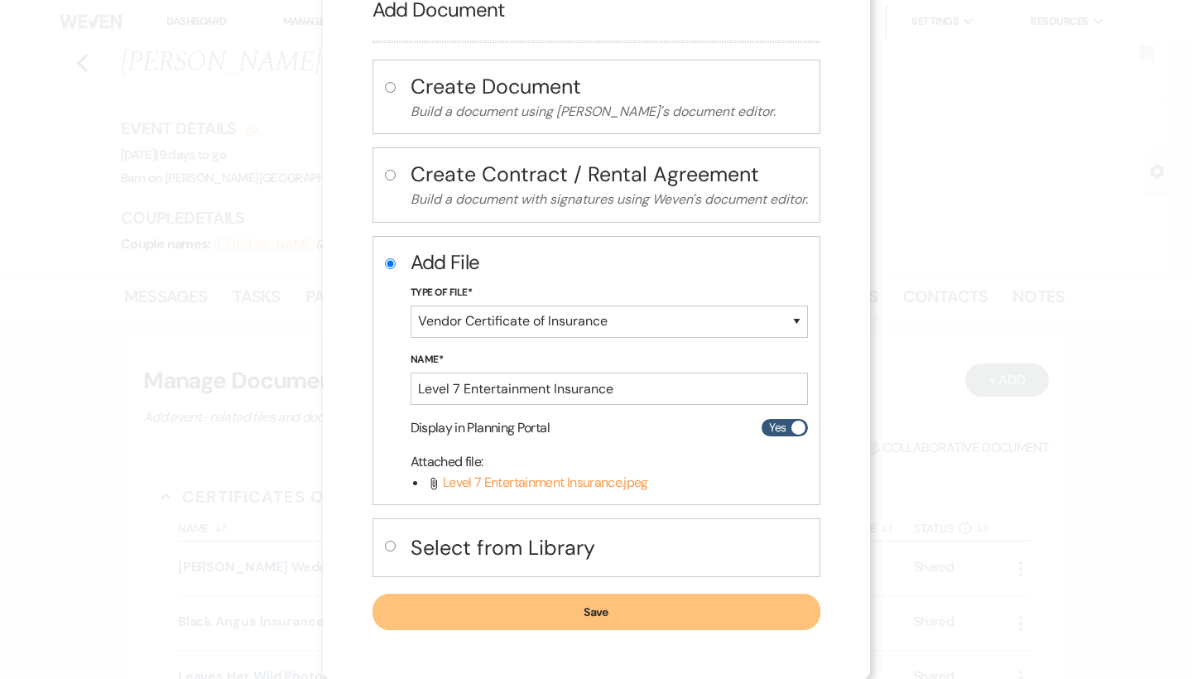
click at [656, 614] on button "Save" at bounding box center [596, 612] width 448 height 36
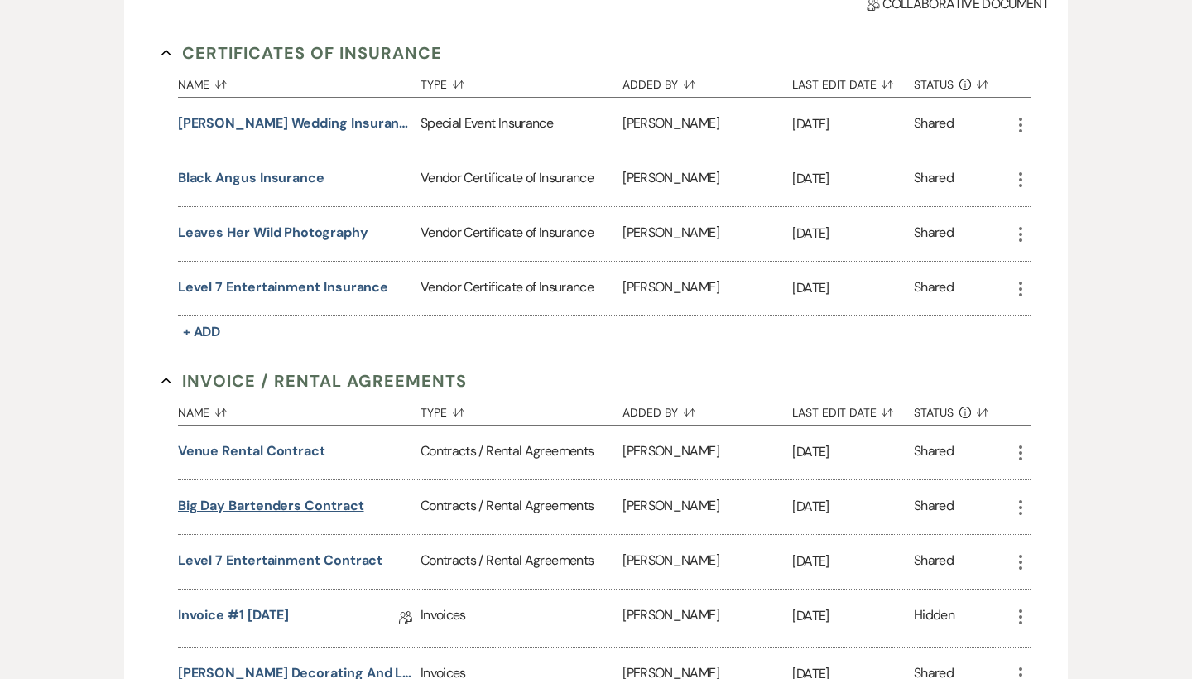
scroll to position [467, 0]
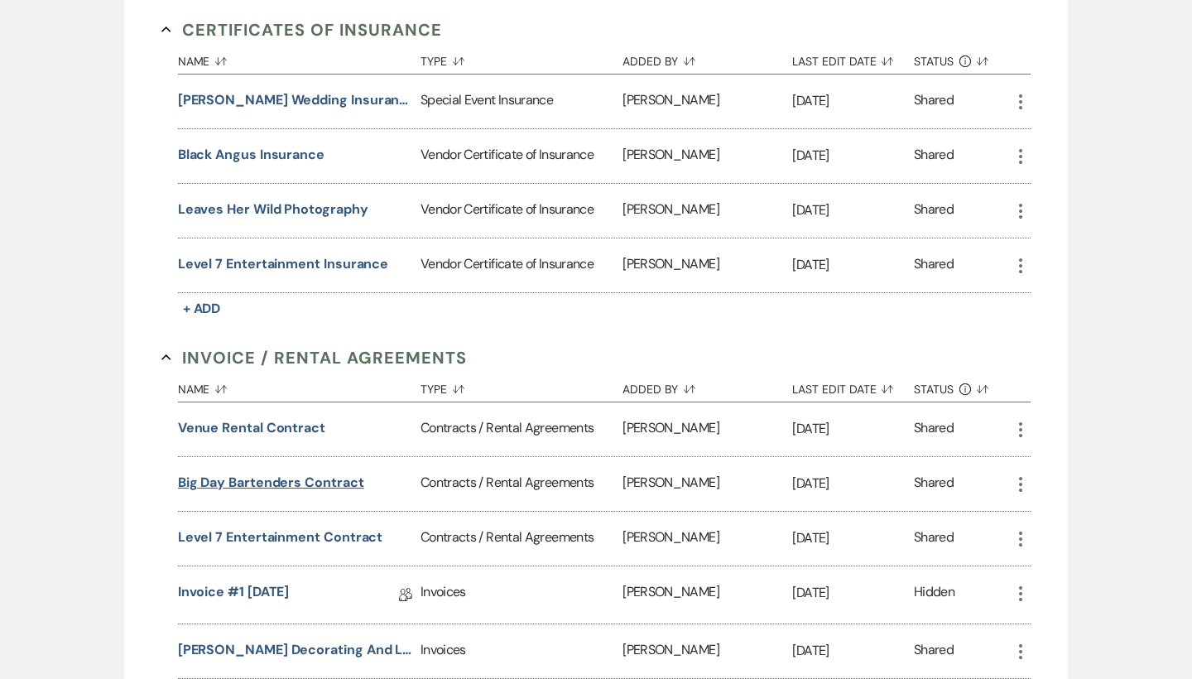
click at [344, 484] on button "Big day bartenders contract" at bounding box center [271, 483] width 186 height 20
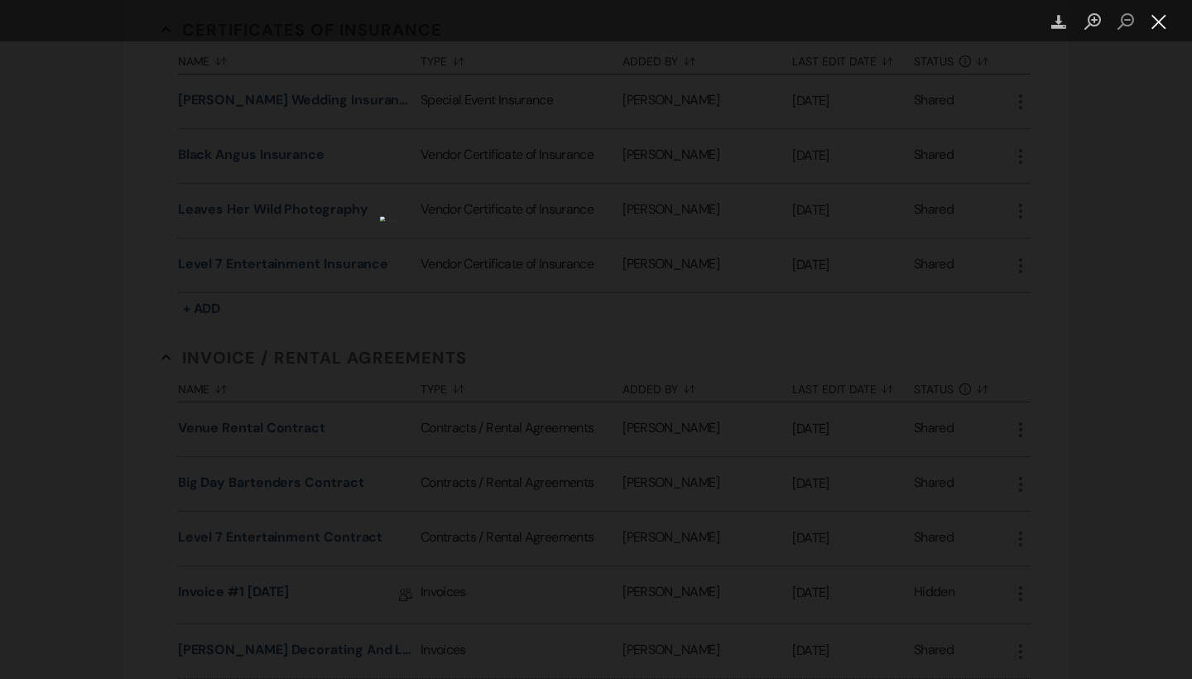
click at [1165, 26] on button "Close lightbox" at bounding box center [1158, 21] width 33 height 29
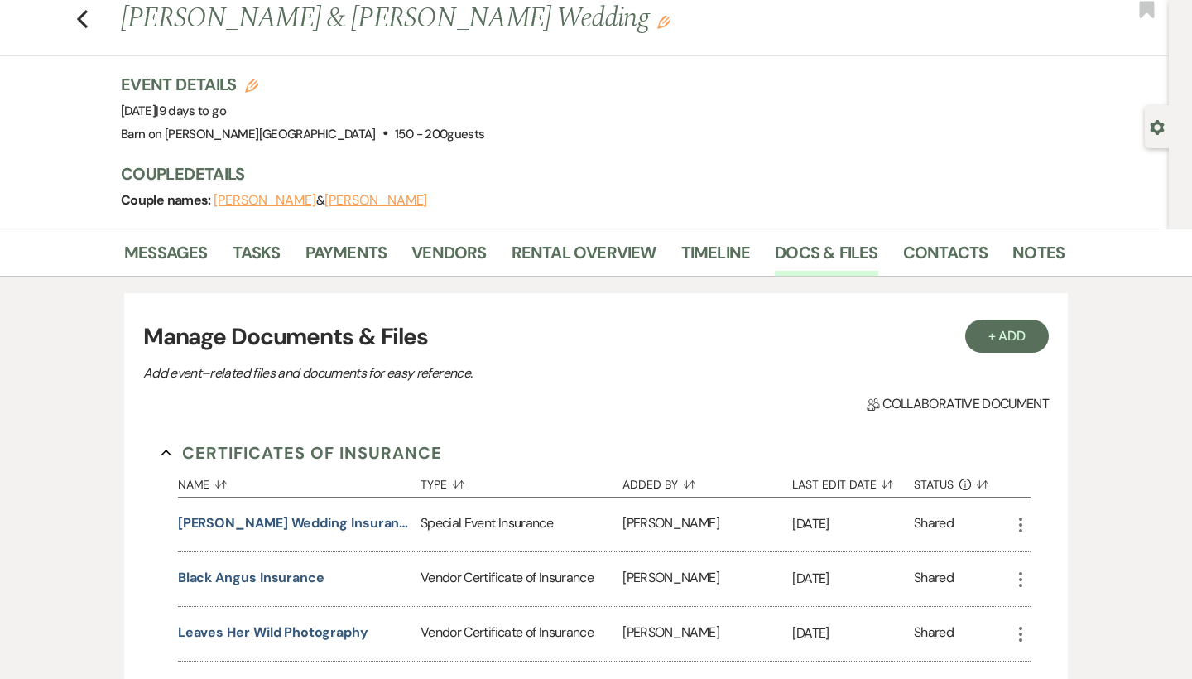
scroll to position [0, 0]
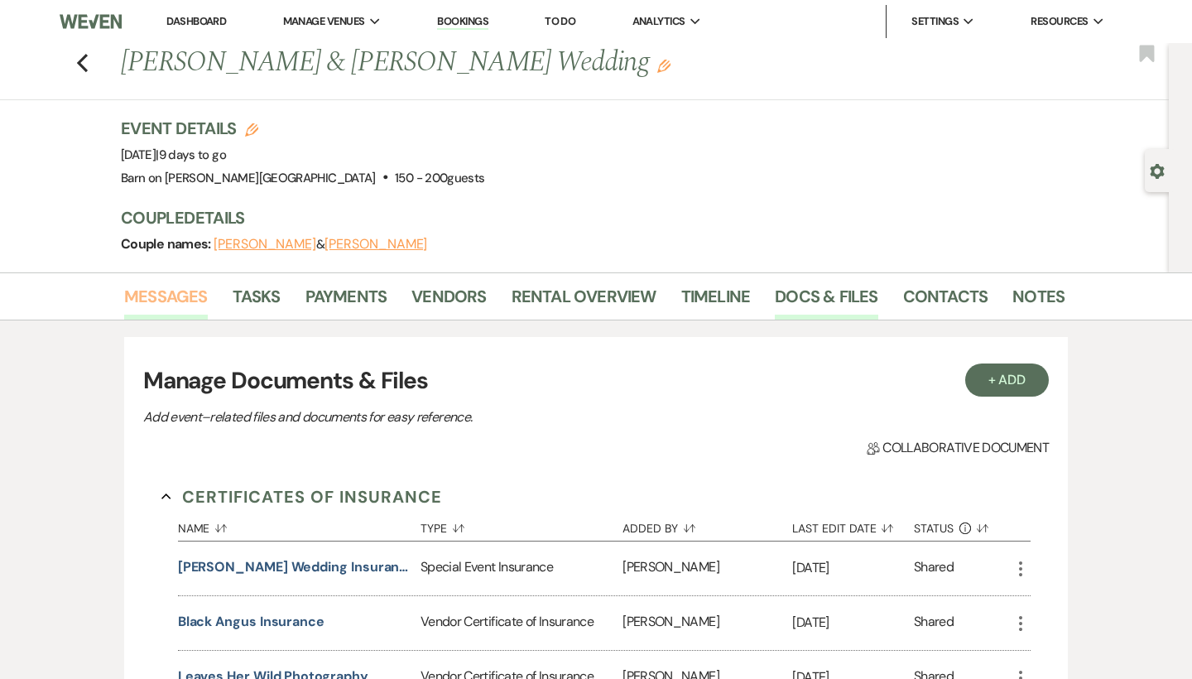
click at [185, 293] on link "Messages" at bounding box center [166, 301] width 84 height 36
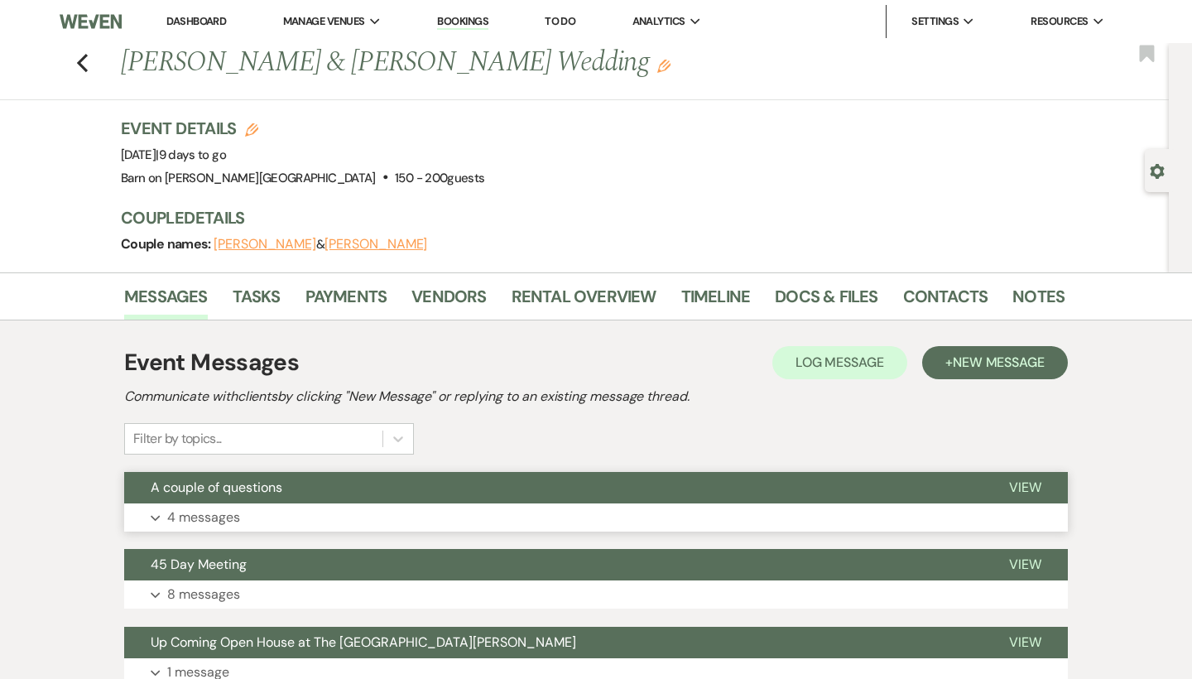
click at [1030, 488] on span "View" at bounding box center [1025, 486] width 32 height 17
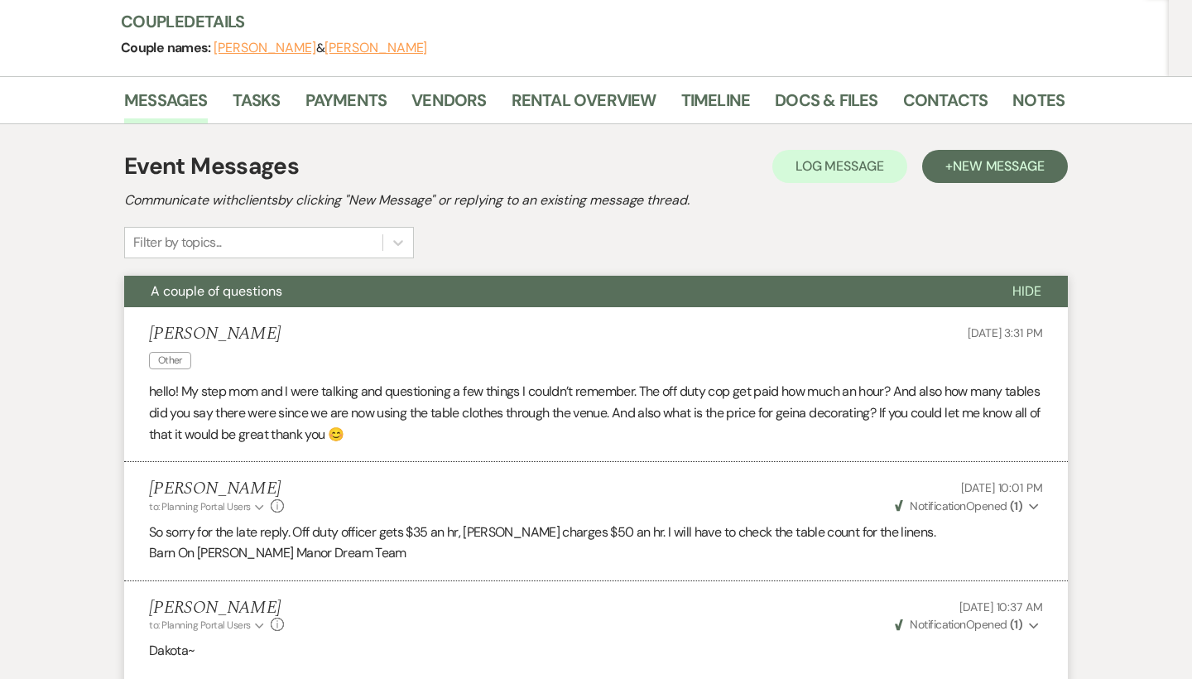
scroll to position [50, 0]
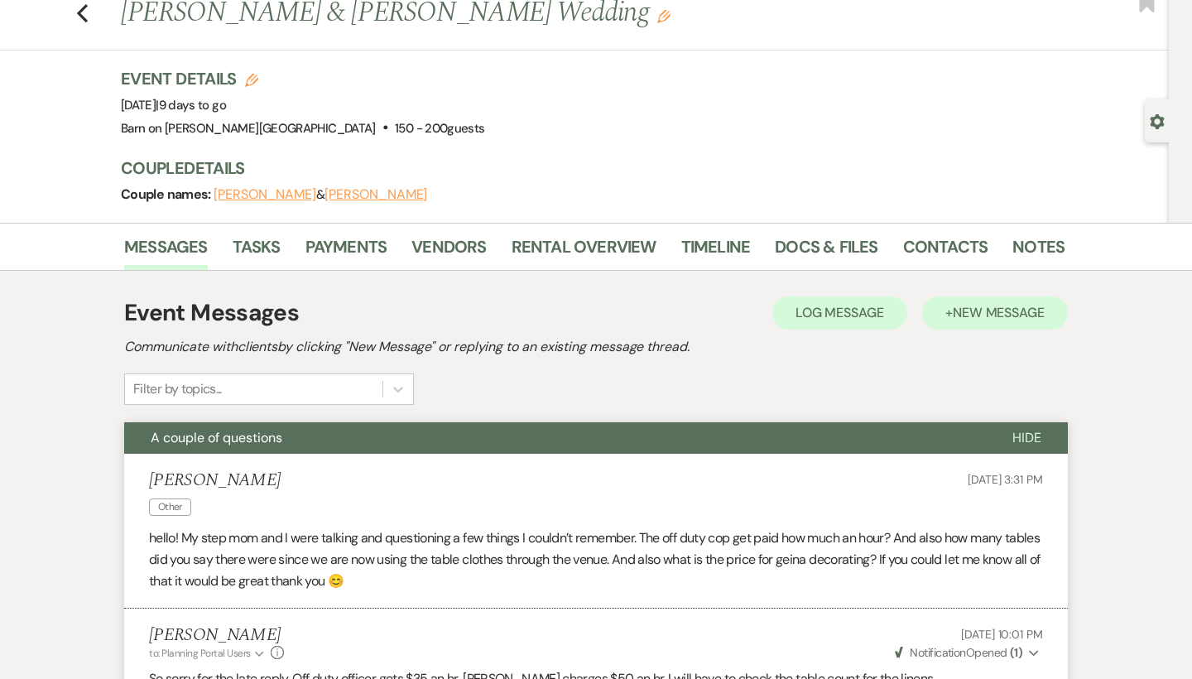
click at [1025, 312] on span "New Message" at bounding box center [999, 312] width 92 height 17
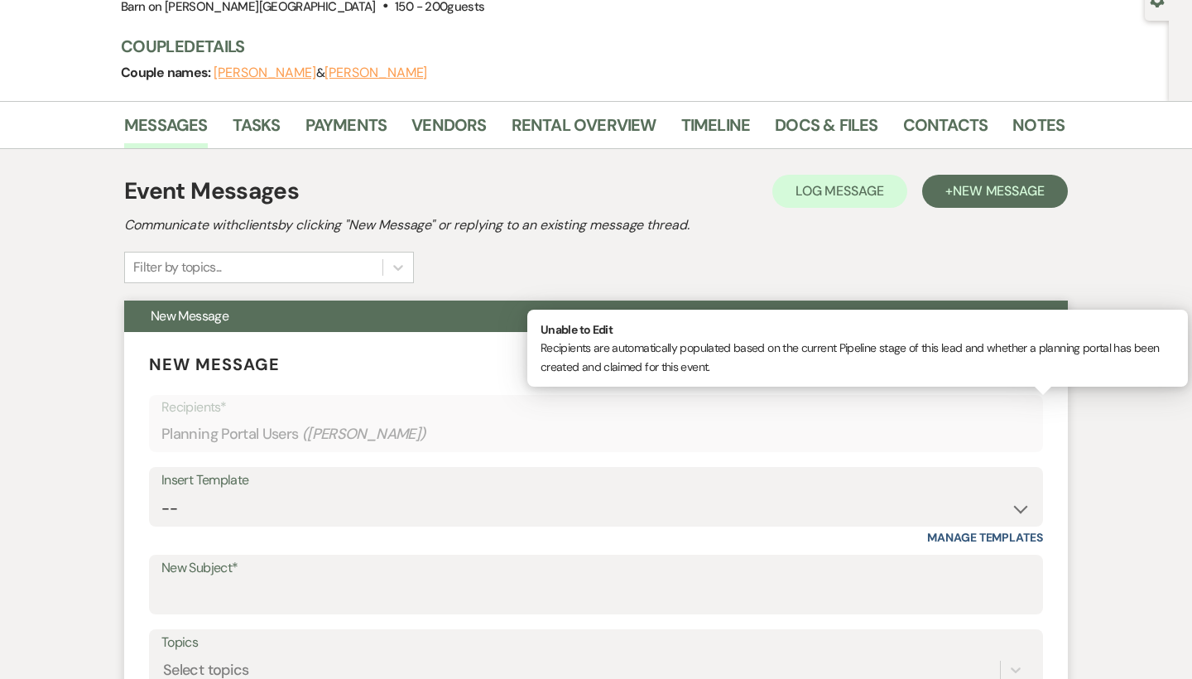
scroll to position [253, 0]
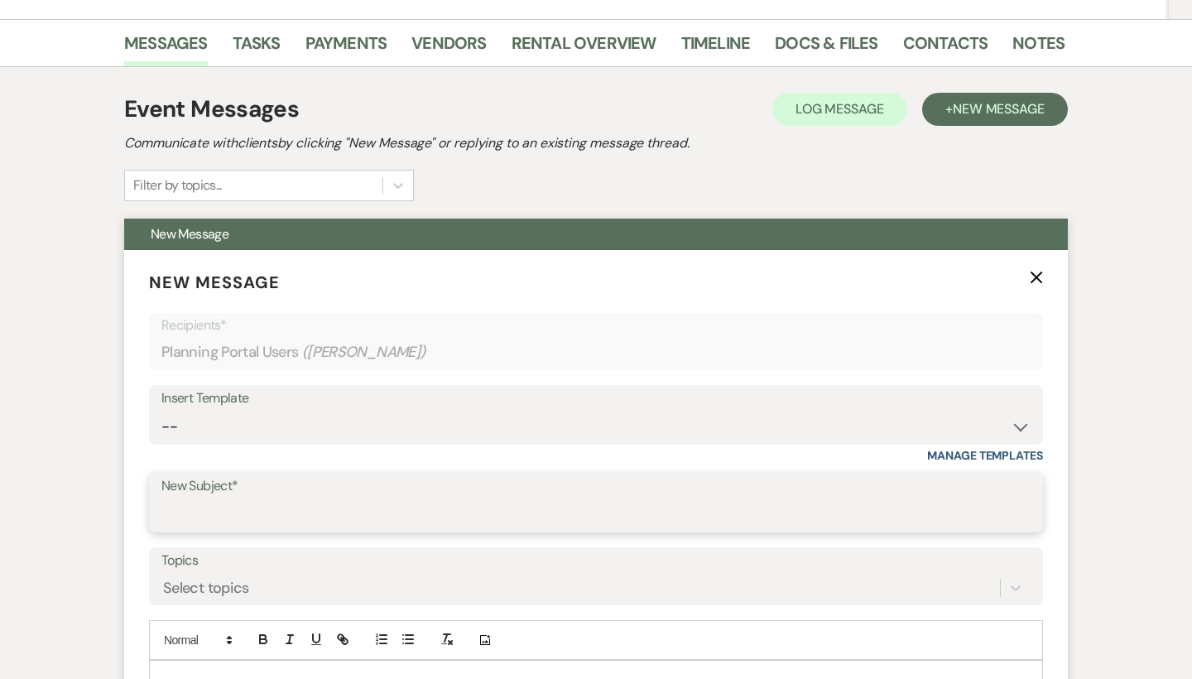
click at [278, 507] on input "New Subject*" at bounding box center [595, 514] width 869 height 32
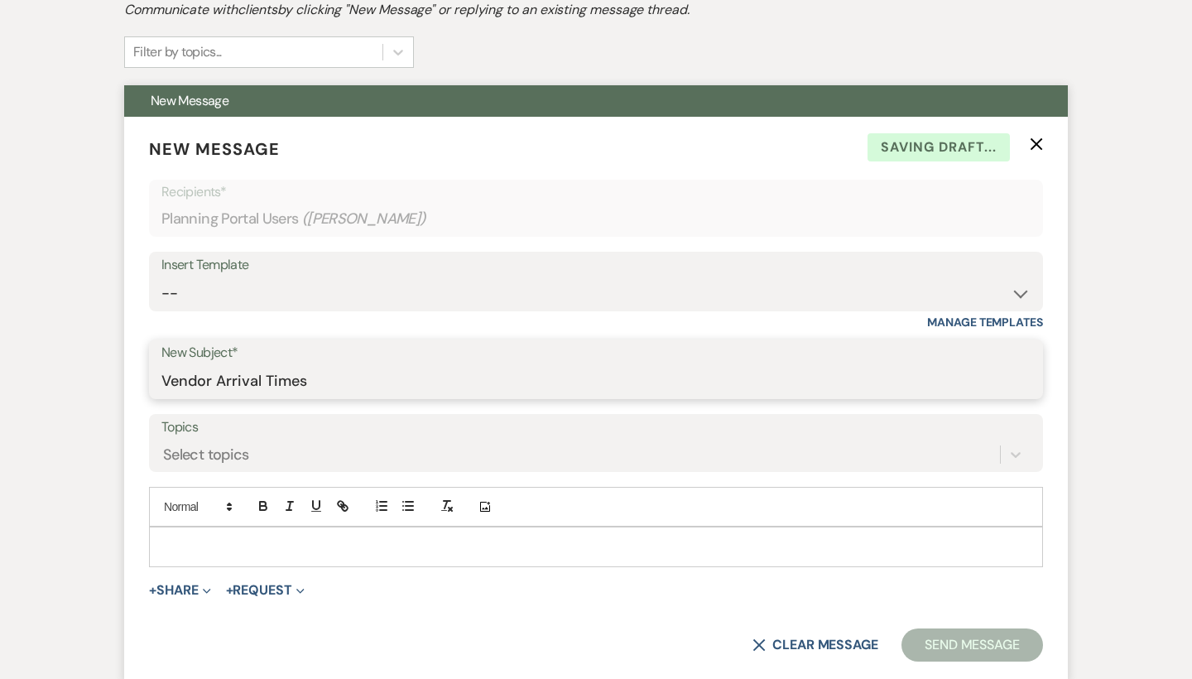
scroll to position [464, 0]
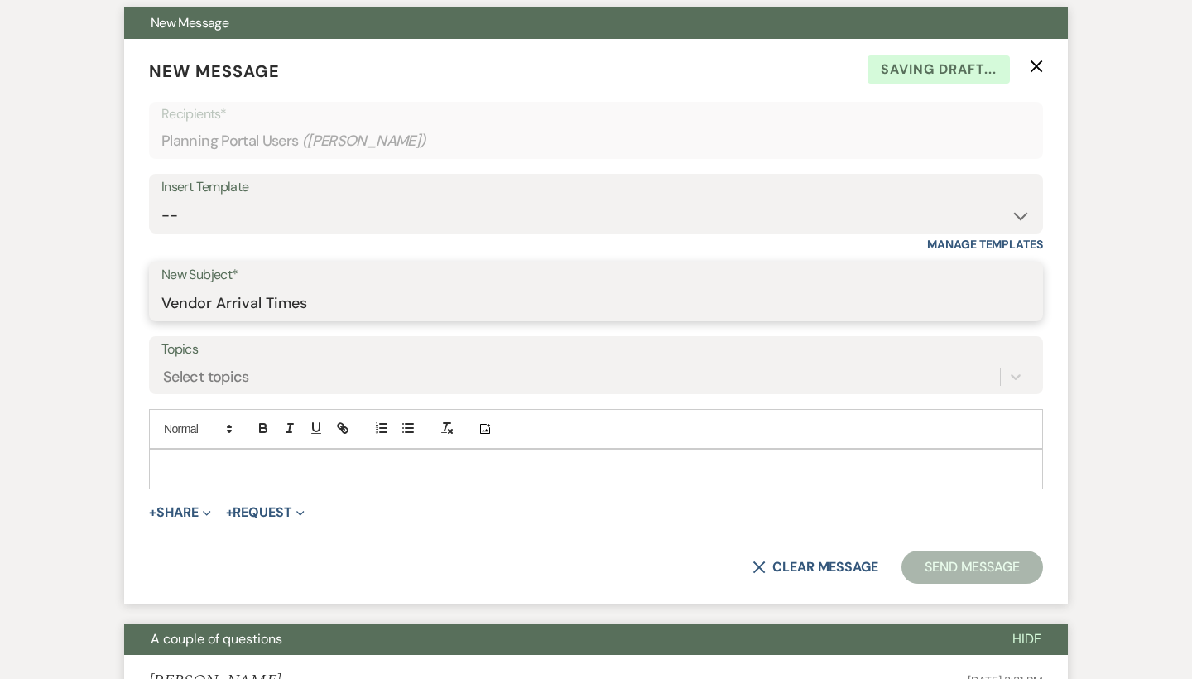
type input "Vendor Arrival Times"
click at [240, 464] on p at bounding box center [595, 468] width 867 height 18
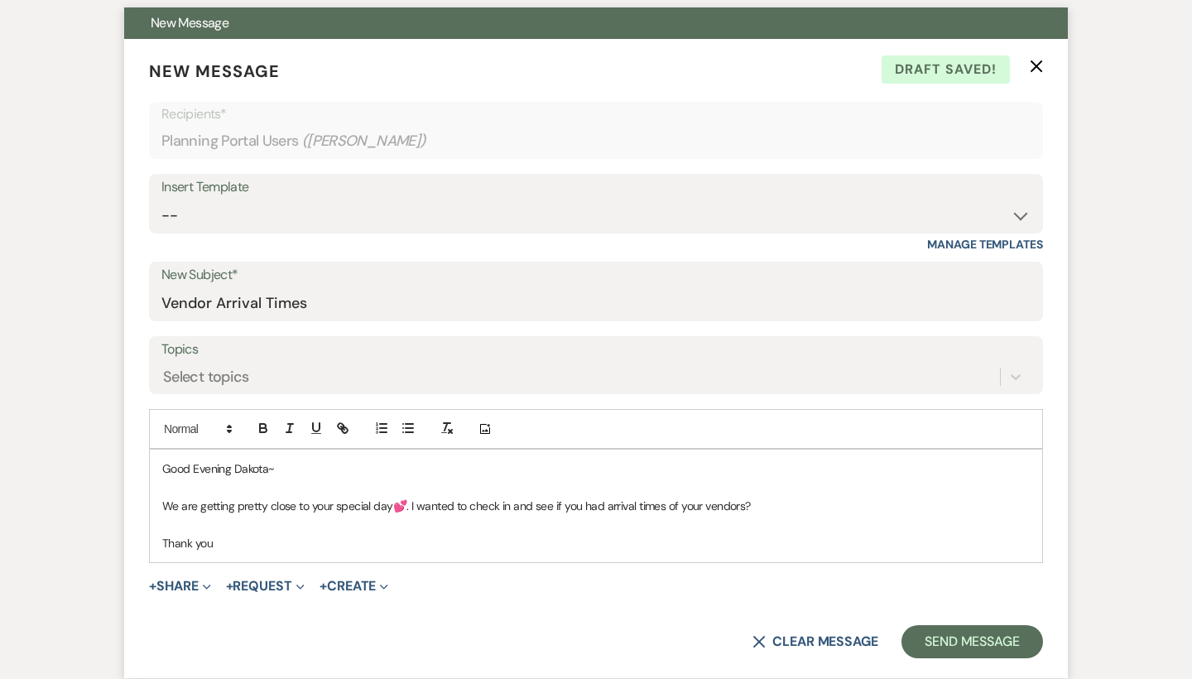
click at [782, 497] on p "We are getting pretty close to your special day💕. I wanted to check in and see …" at bounding box center [595, 506] width 867 height 18
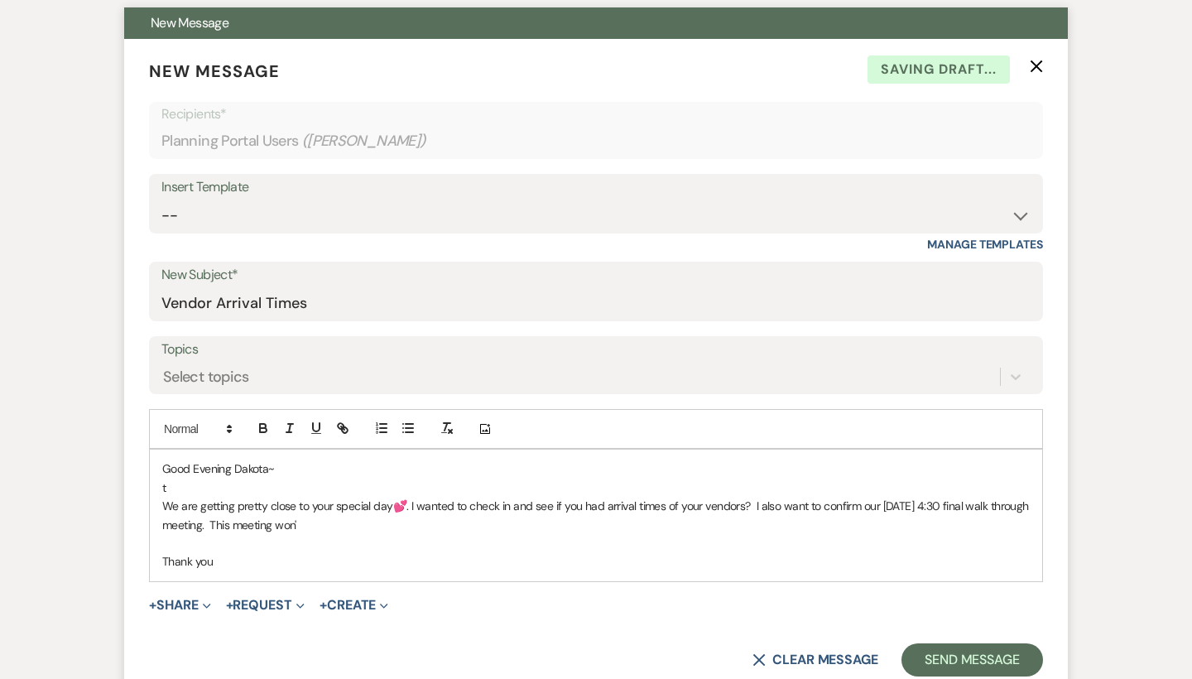
click at [783, 481] on p "t" at bounding box center [595, 487] width 867 height 18
click at [404, 521] on p "We are getting pretty close to your special day💕. I wanted to check in and see …" at bounding box center [595, 515] width 867 height 37
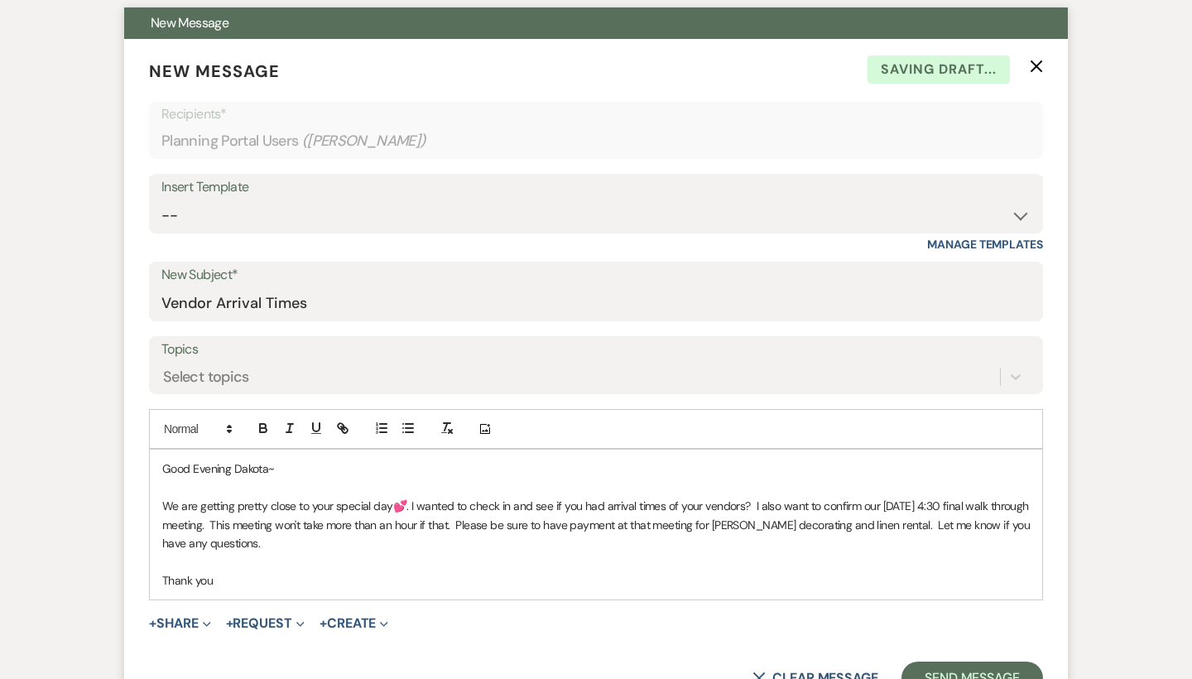
scroll to position [533, 0]
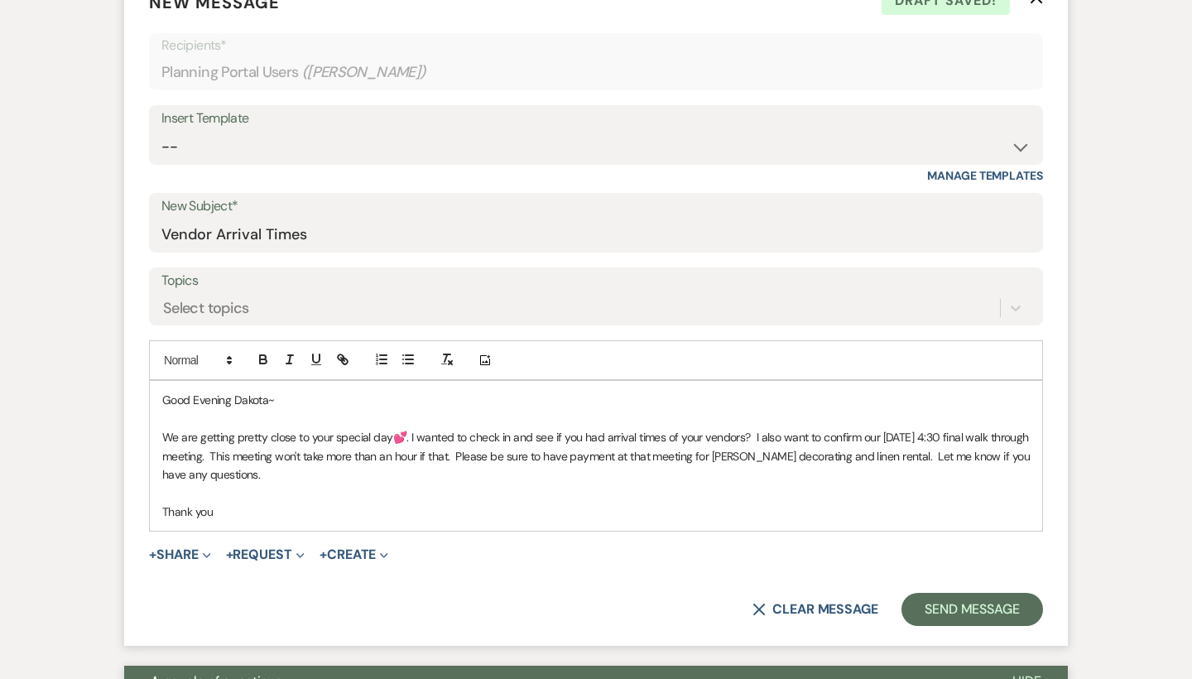
click at [238, 502] on p "Thank you" at bounding box center [595, 511] width 867 height 18
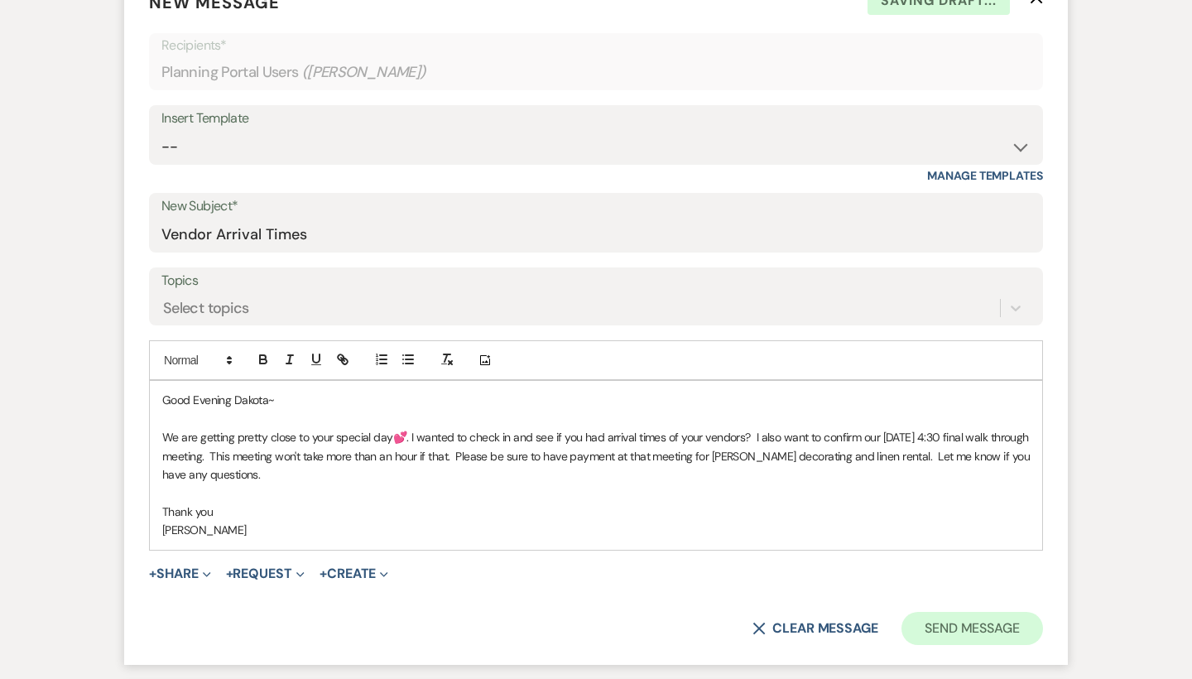
click at [1019, 616] on button "Send Message" at bounding box center [972, 628] width 142 height 33
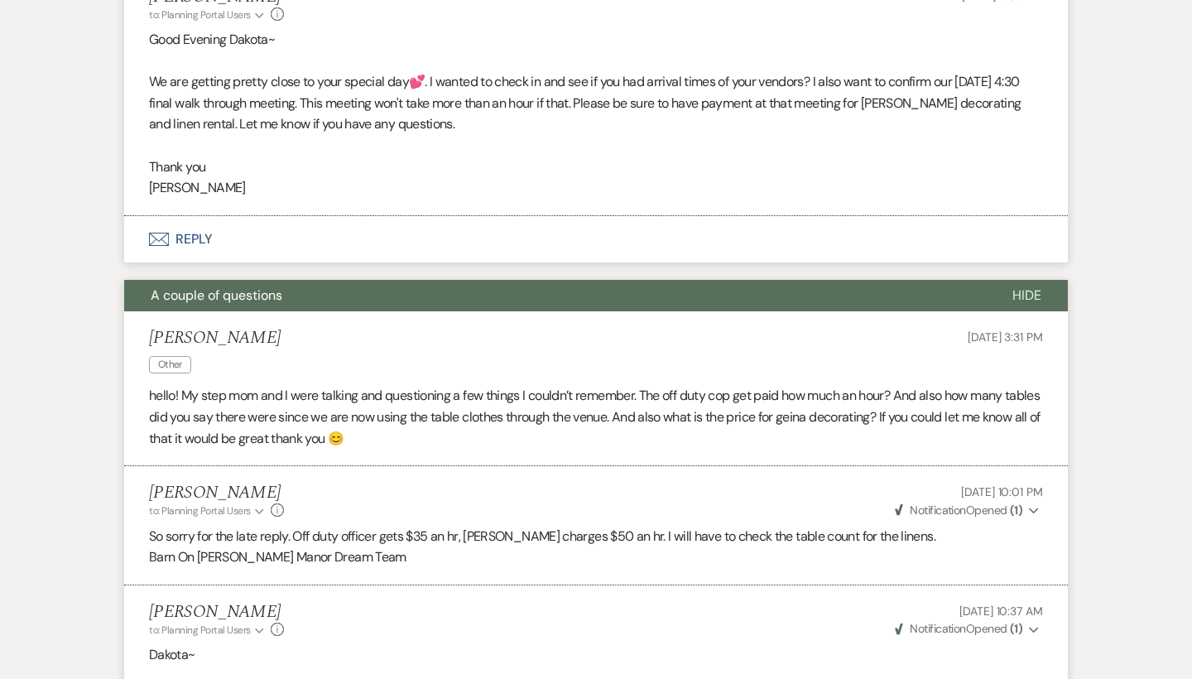
click at [1036, 289] on span "Hide" at bounding box center [1026, 294] width 29 height 17
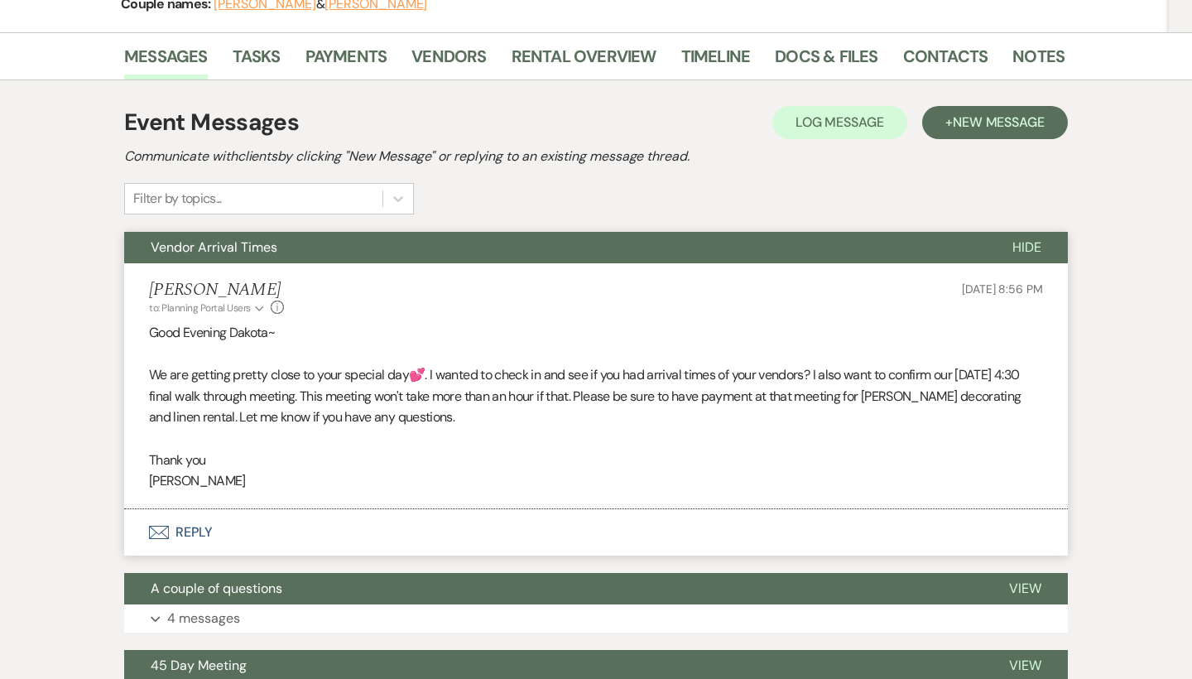
scroll to position [238, 0]
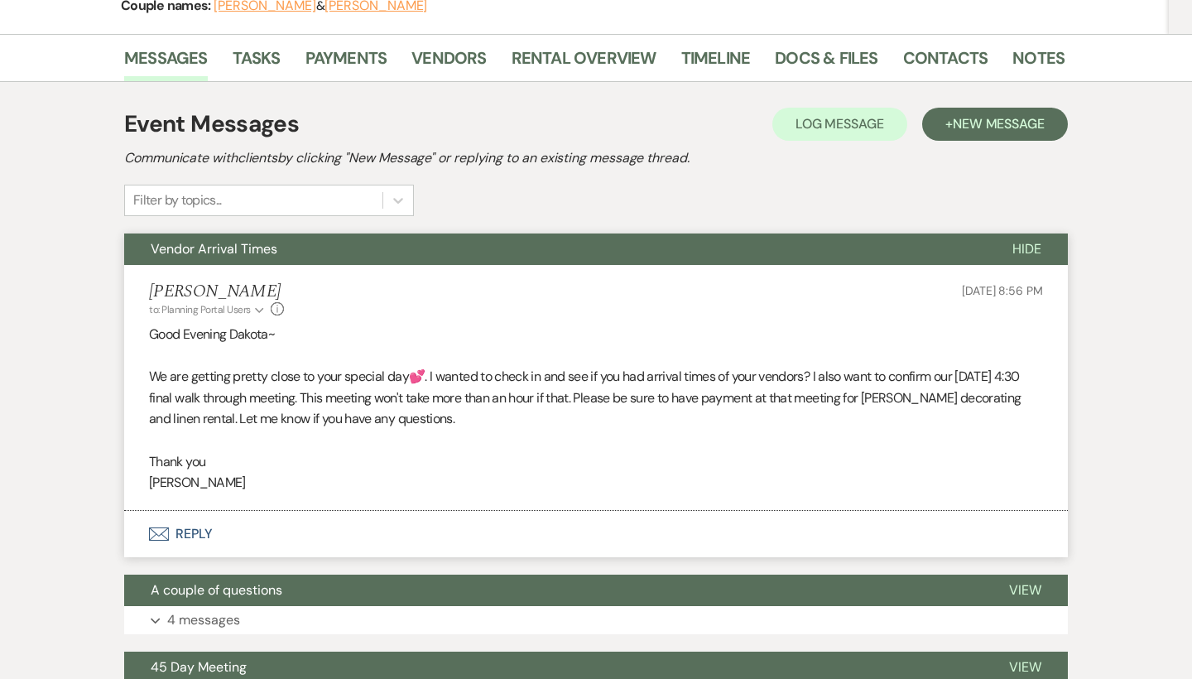
click at [1026, 248] on span "Hide" at bounding box center [1026, 248] width 29 height 17
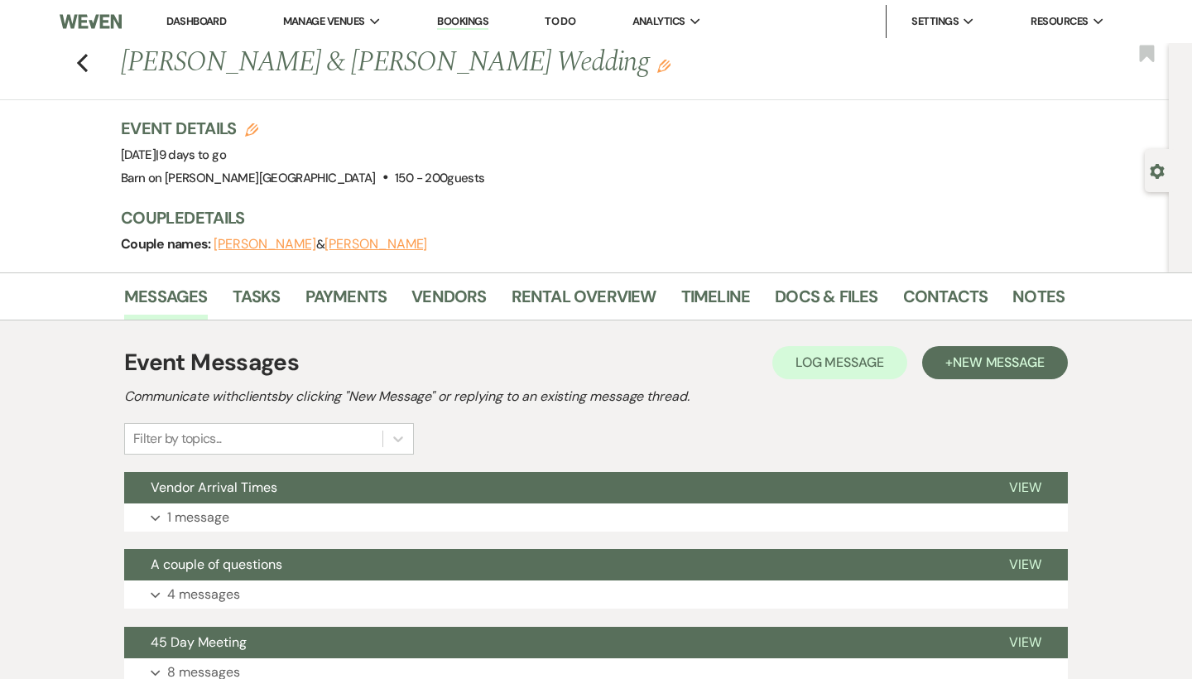
scroll to position [0, 0]
click at [84, 62] on icon "Previous" at bounding box center [82, 63] width 12 height 20
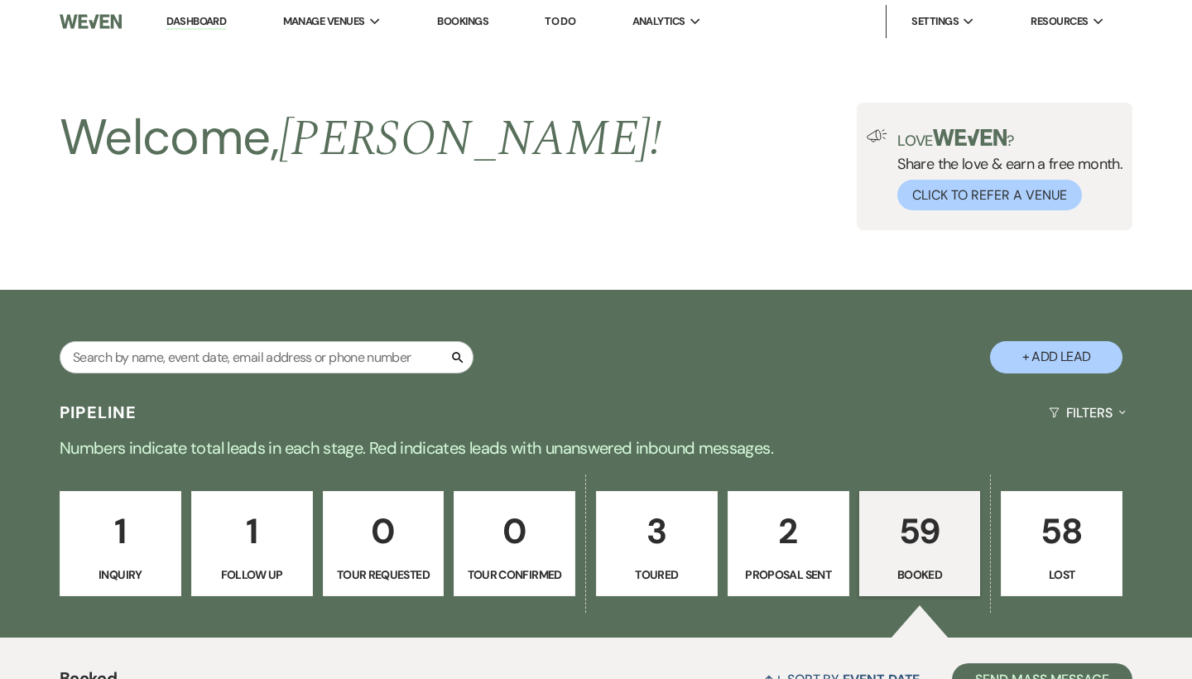
scroll to position [493, 0]
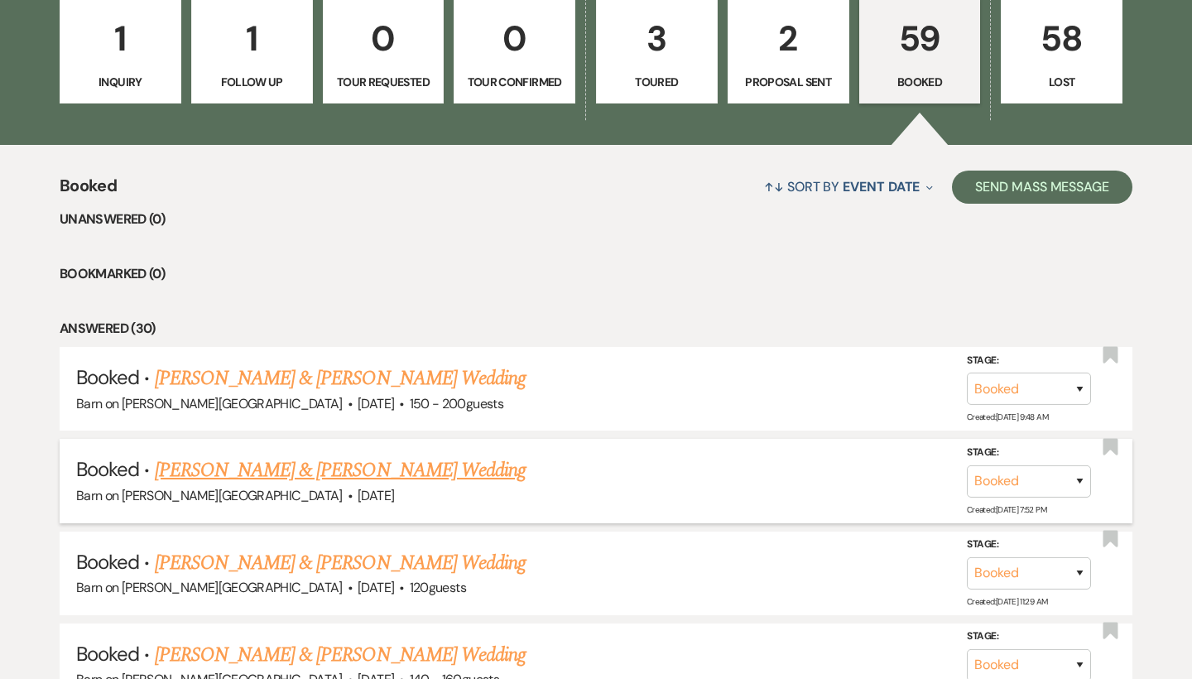
click at [366, 457] on link "[PERSON_NAME] & [PERSON_NAME] Wedding" at bounding box center [340, 470] width 371 height 30
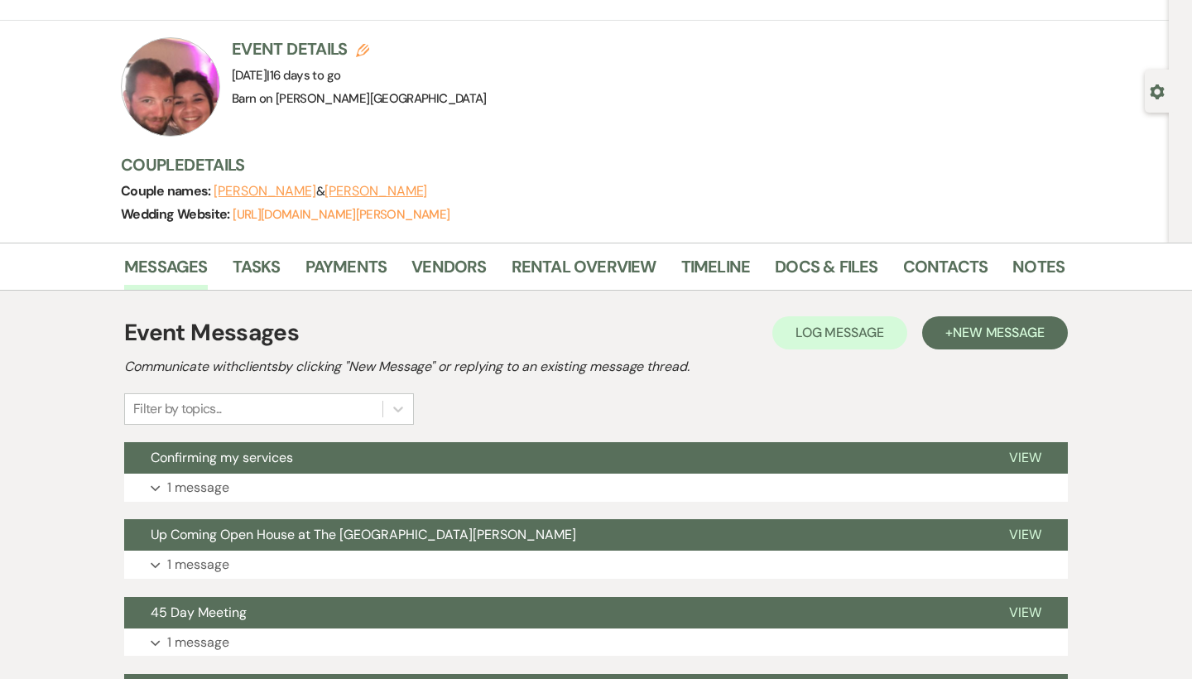
scroll to position [66, 0]
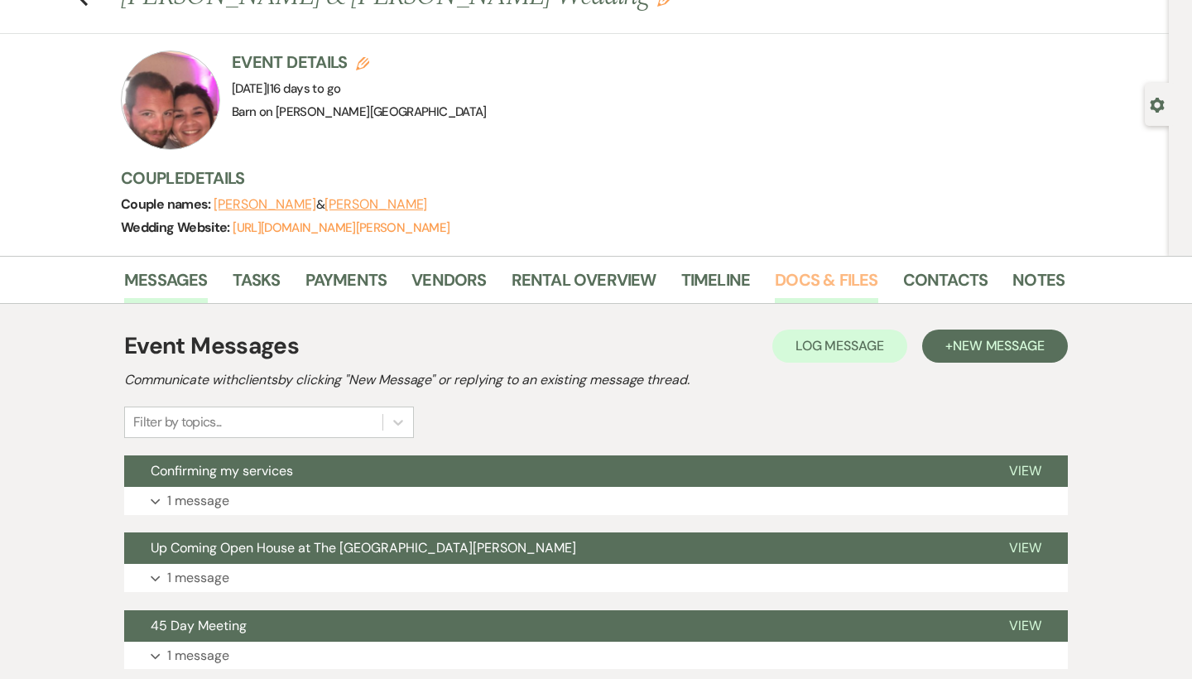
click at [834, 278] on link "Docs & Files" at bounding box center [826, 285] width 103 height 36
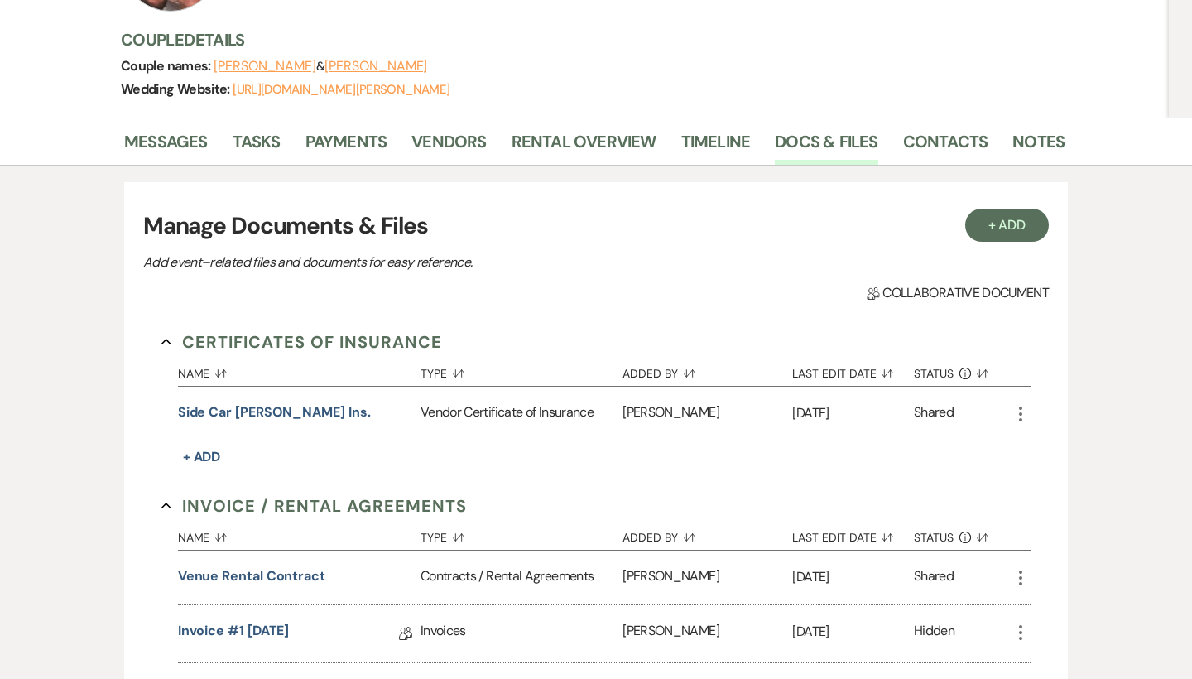
scroll to position [188, 0]
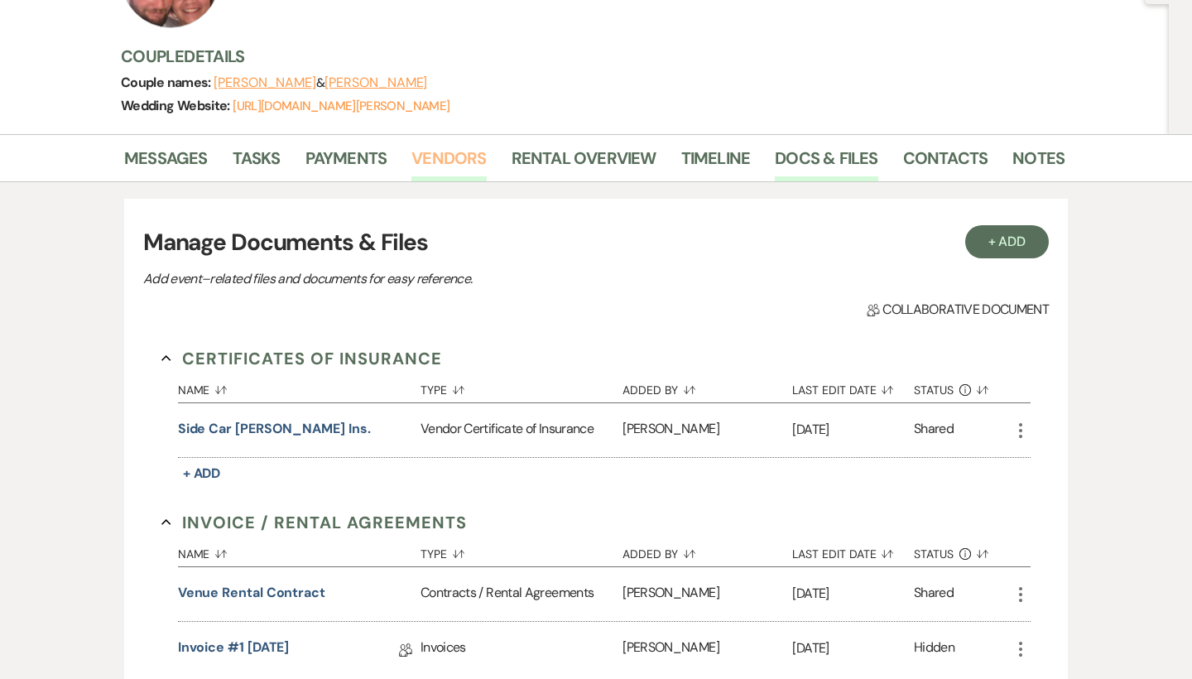
click at [462, 156] on link "Vendors" at bounding box center [448, 163] width 74 height 36
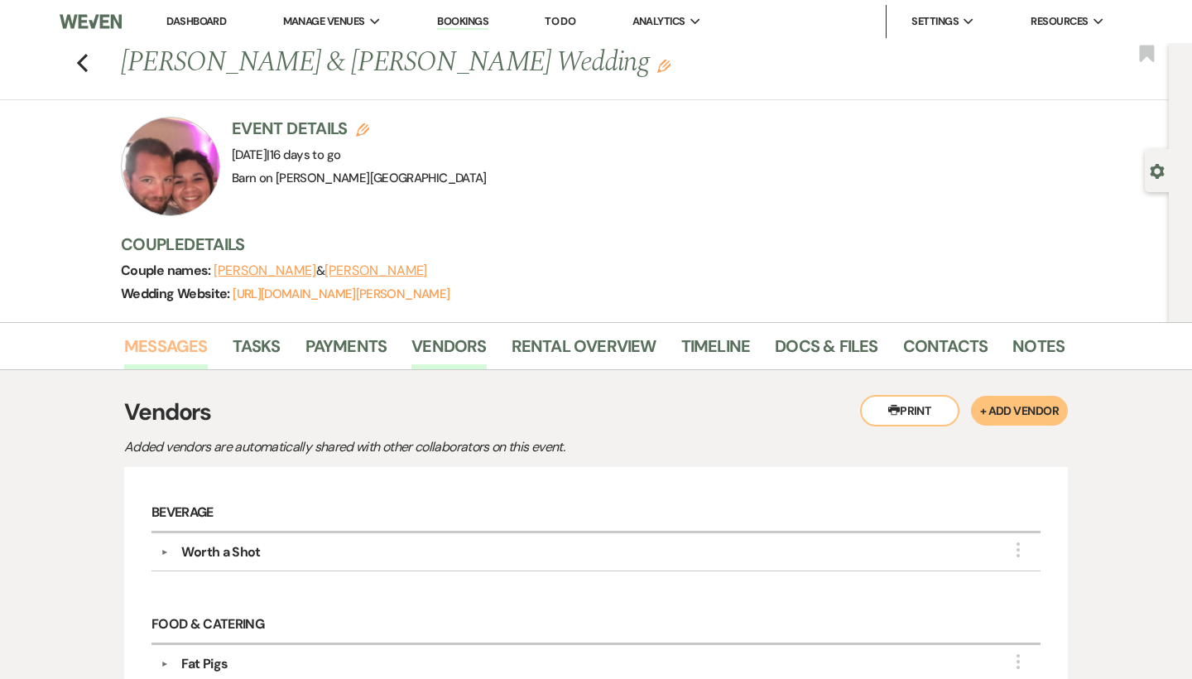
click at [197, 345] on link "Messages" at bounding box center [166, 351] width 84 height 36
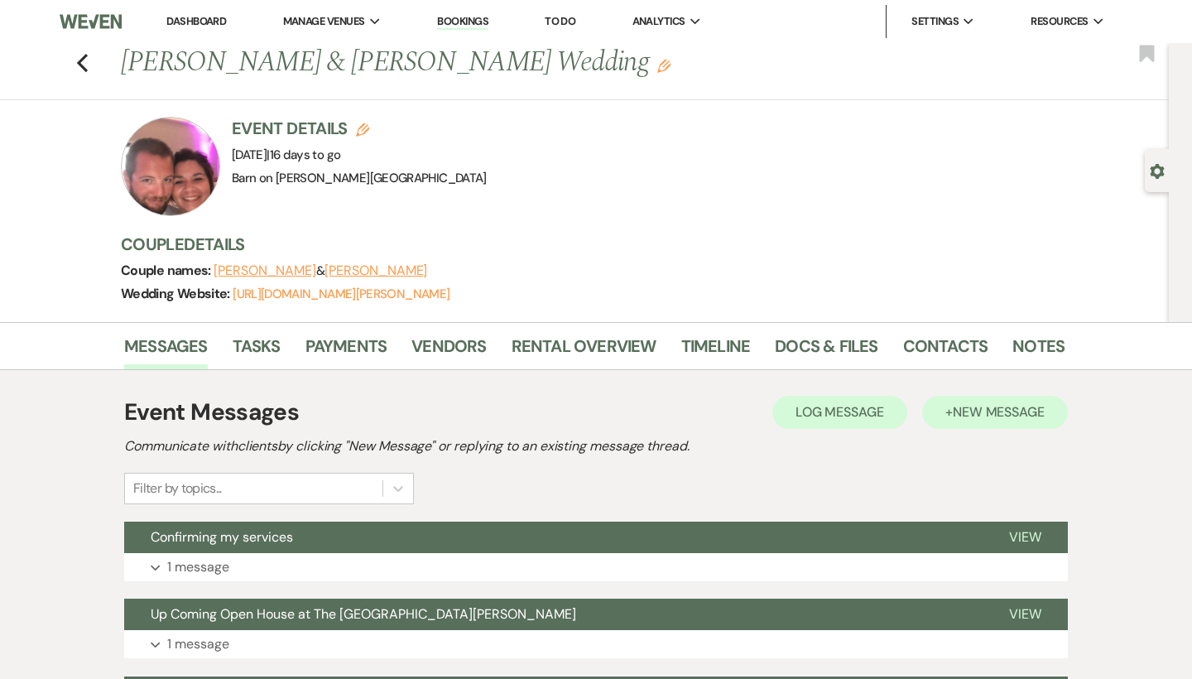
click at [1002, 414] on span "New Message" at bounding box center [999, 411] width 92 height 17
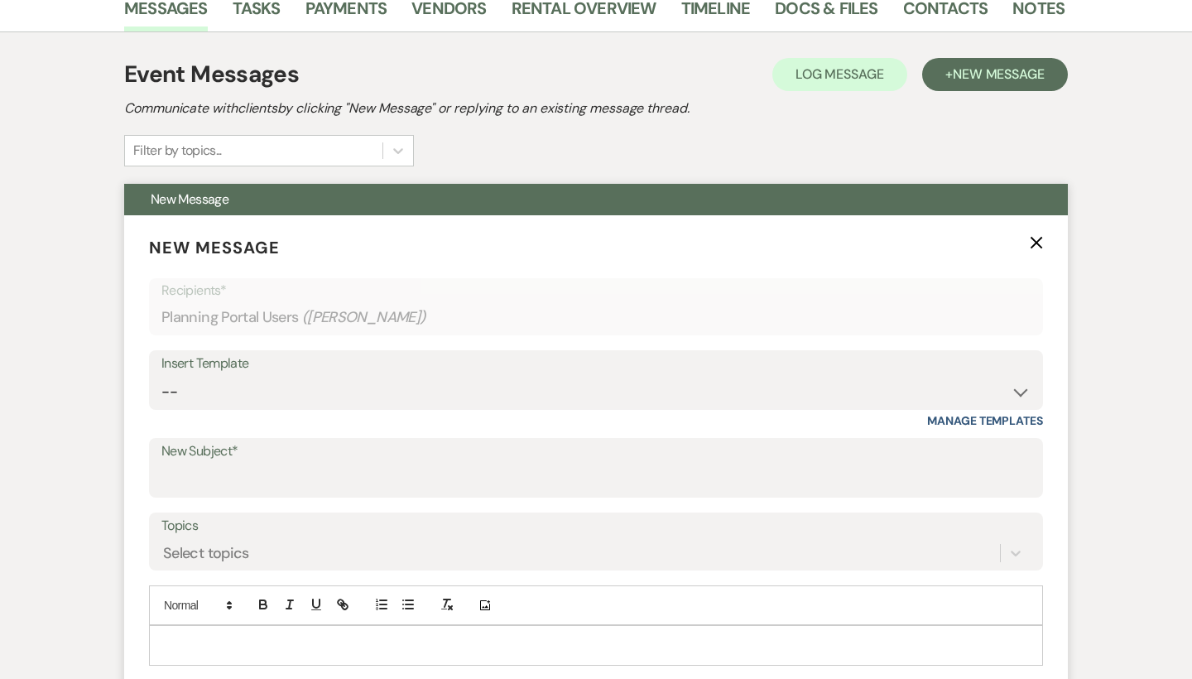
scroll to position [379, 0]
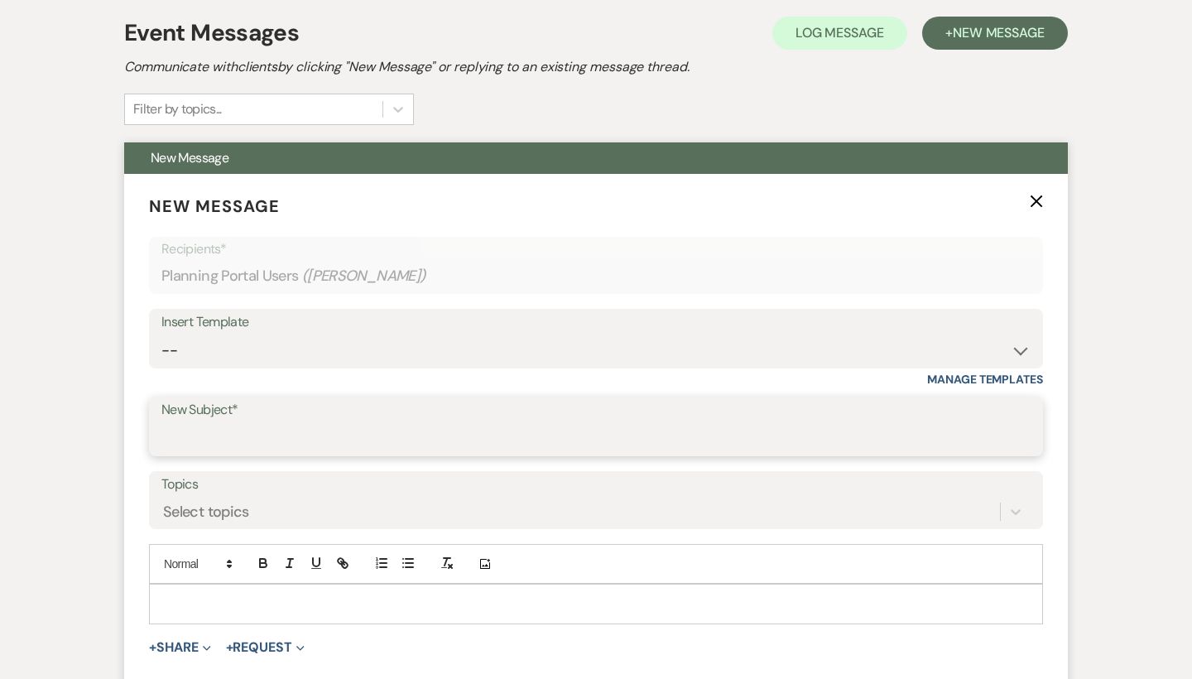
click at [243, 427] on input "New Subject*" at bounding box center [595, 438] width 869 height 32
type input "I"
type input "Event Insurance"
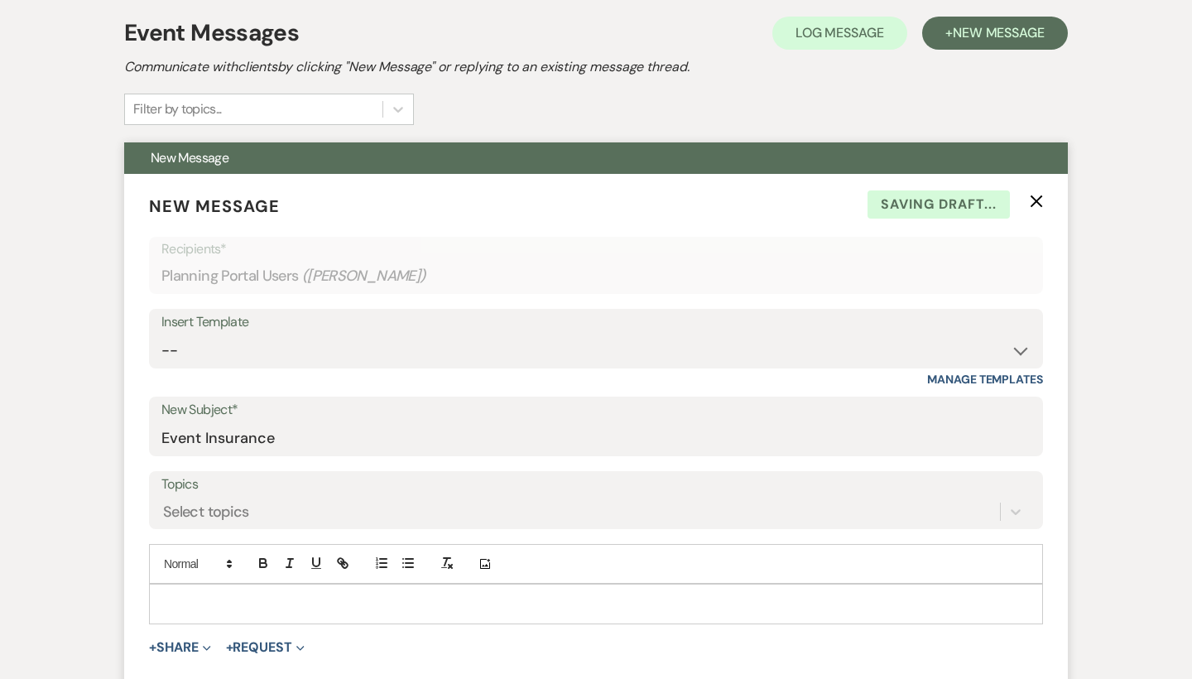
click at [236, 584] on div at bounding box center [596, 603] width 892 height 38
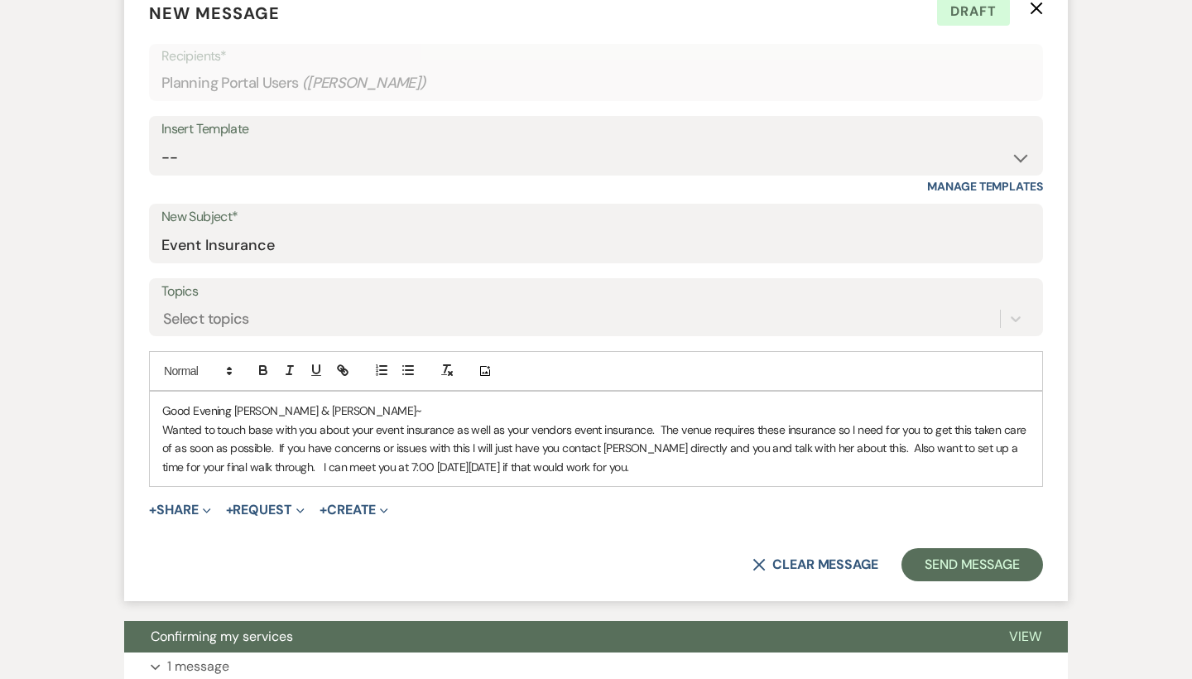
scroll to position [581, 0]
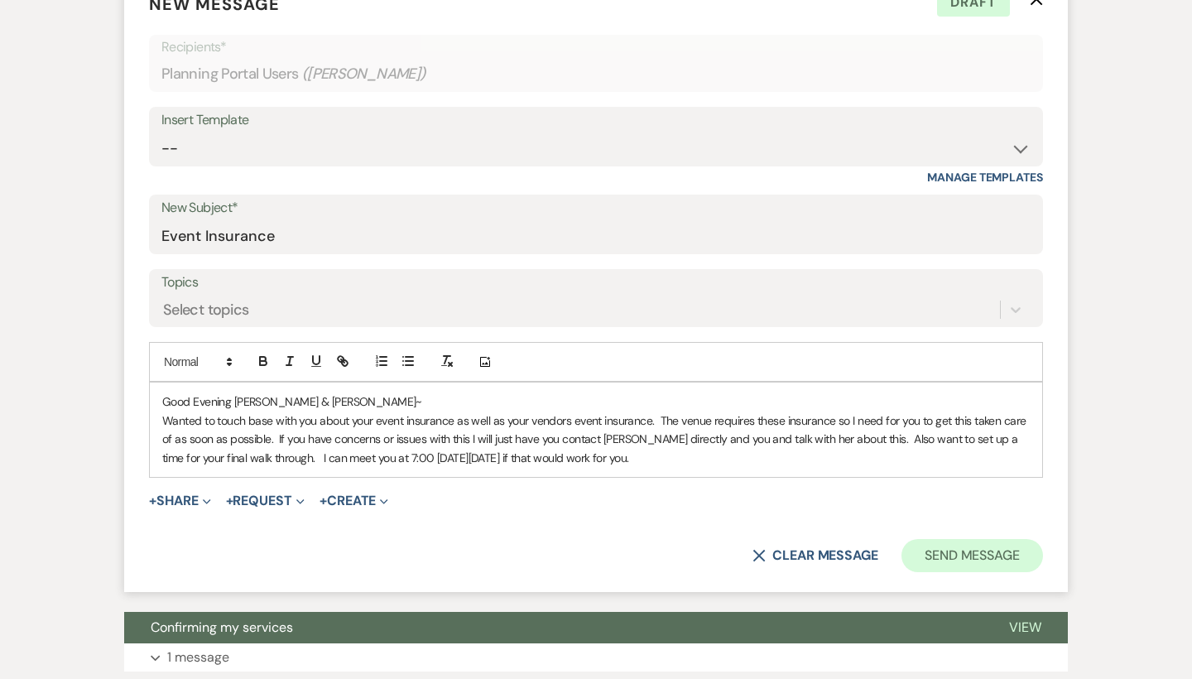
click at [969, 556] on button "Send Message" at bounding box center [972, 555] width 142 height 33
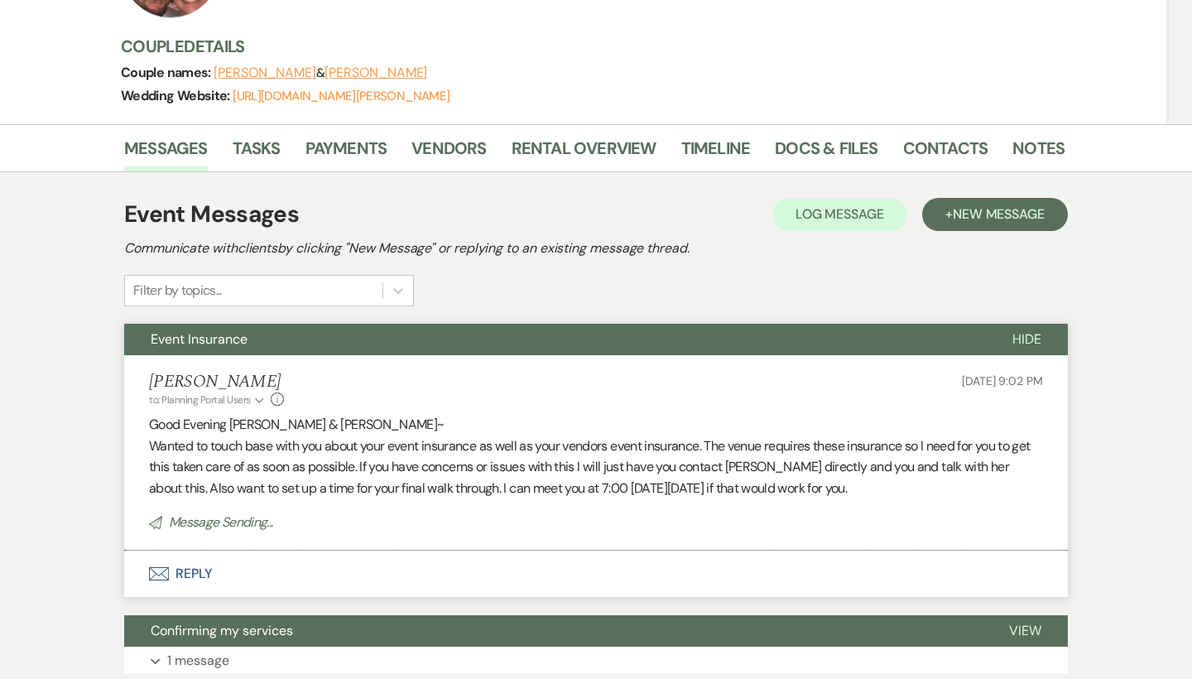
scroll to position [194, 0]
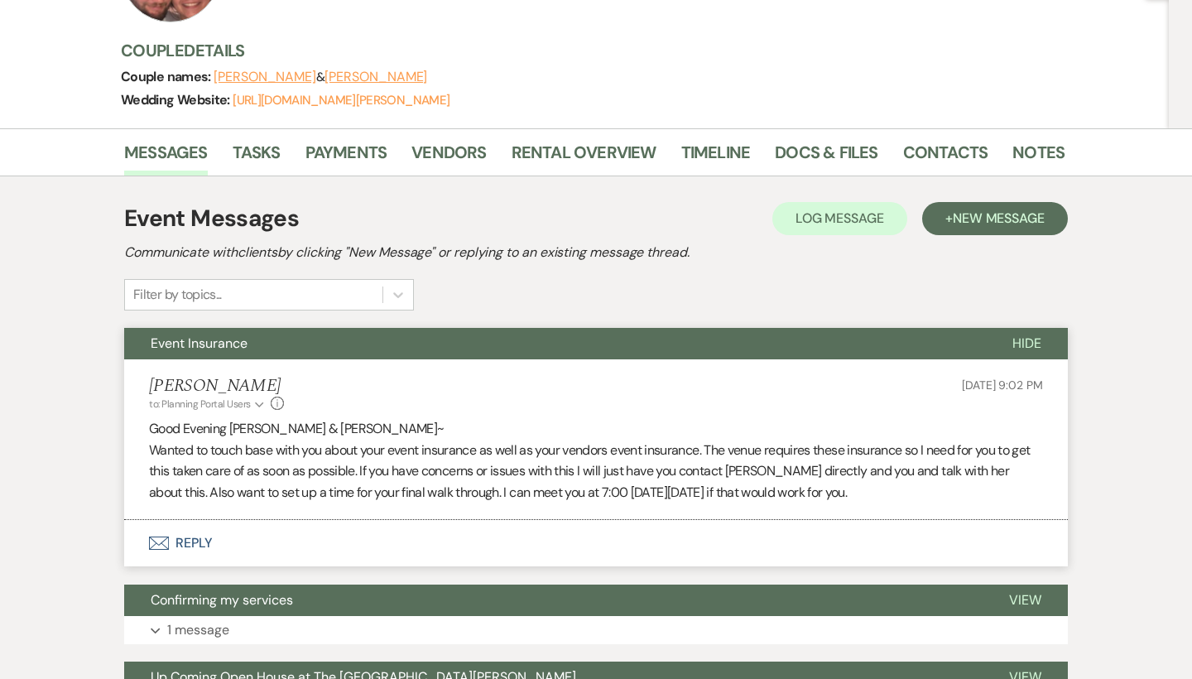
click at [1031, 340] on span "Hide" at bounding box center [1026, 342] width 29 height 17
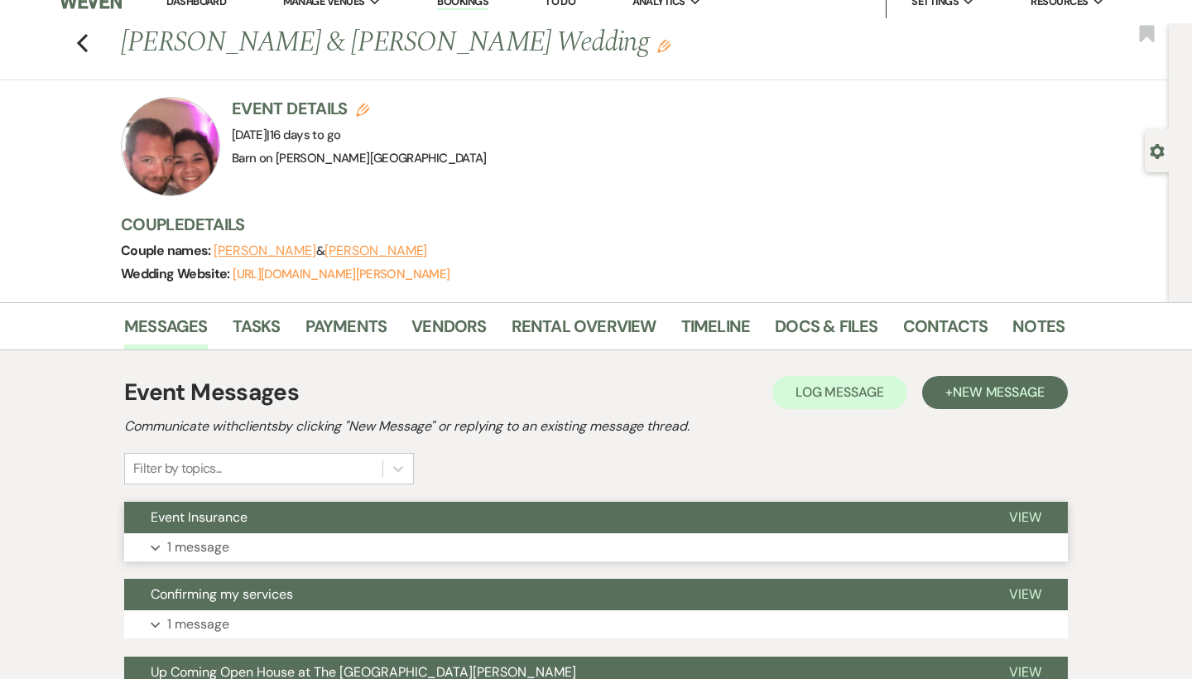
scroll to position [0, 0]
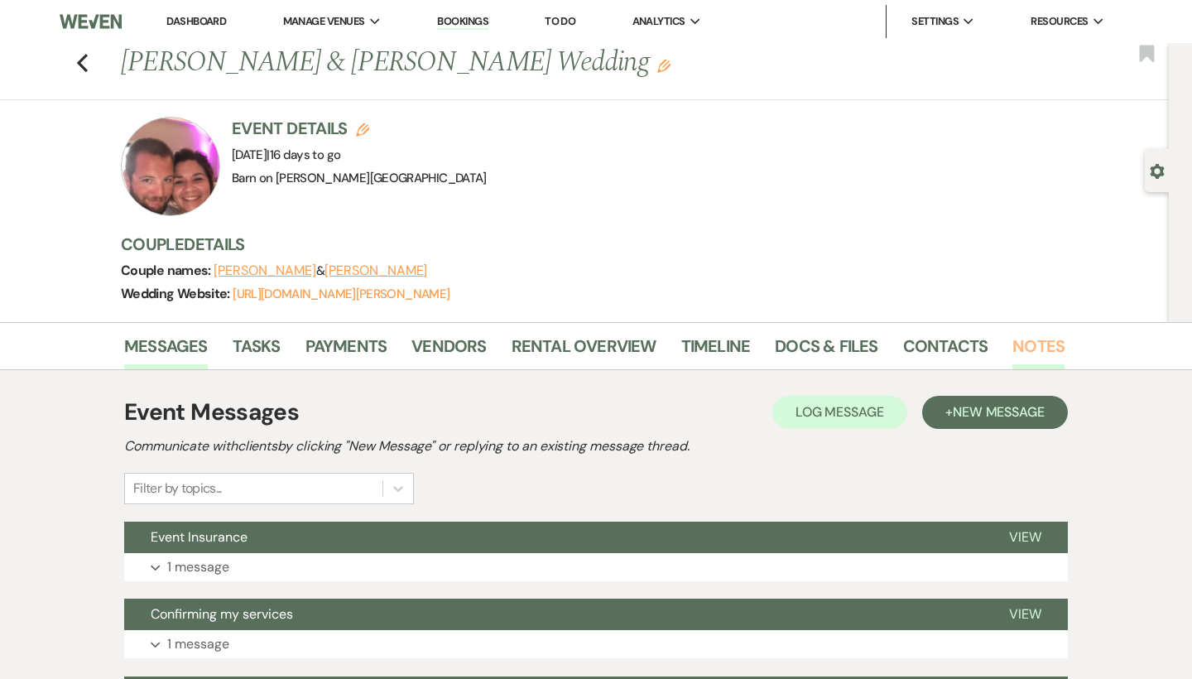
click at [1041, 339] on link "Notes" at bounding box center [1038, 351] width 52 height 36
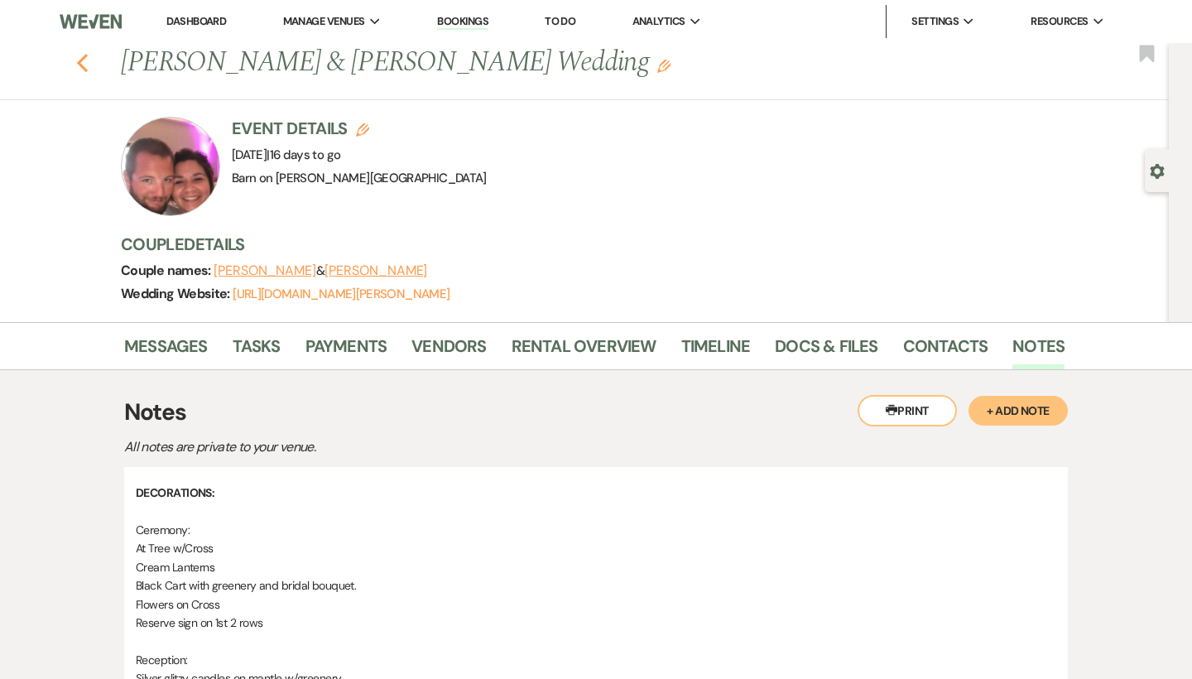
click at [83, 67] on use "button" at bounding box center [82, 63] width 11 height 18
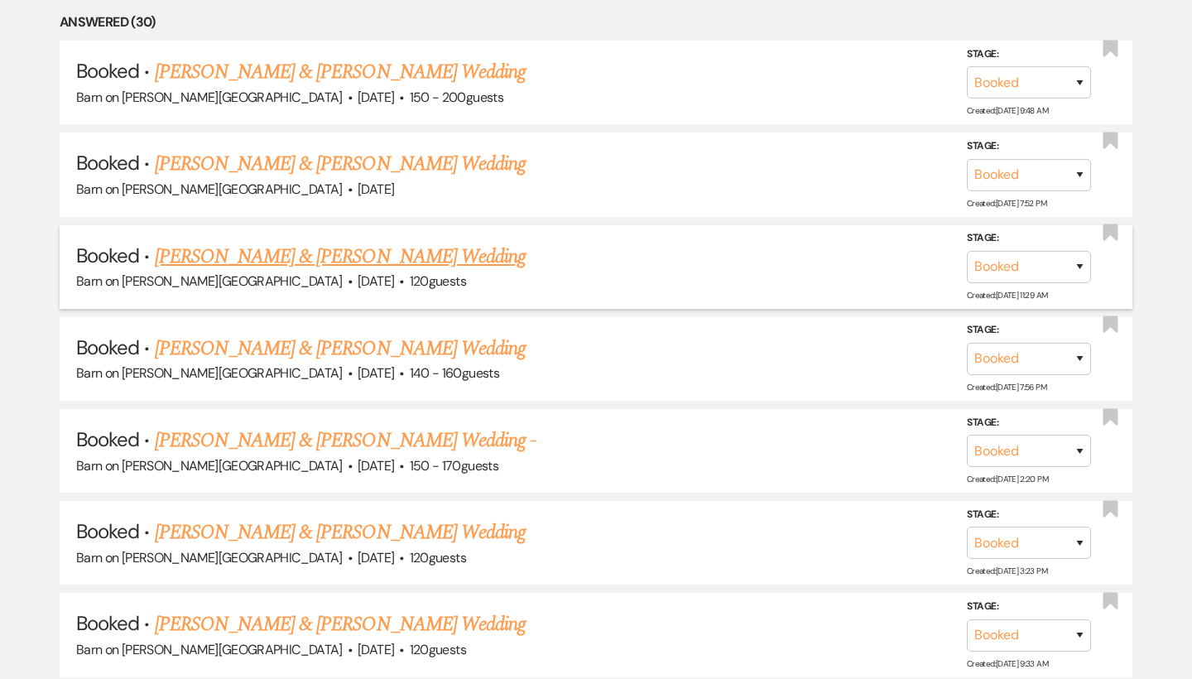
scroll to position [800, 0]
